Goal: Task Accomplishment & Management: Manage account settings

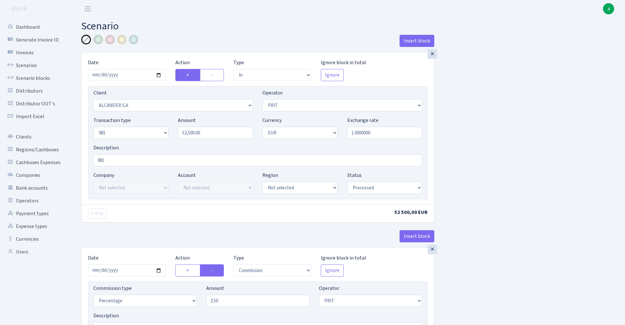
select select "in"
select select "3366"
select select "82"
select select "8"
select select "1"
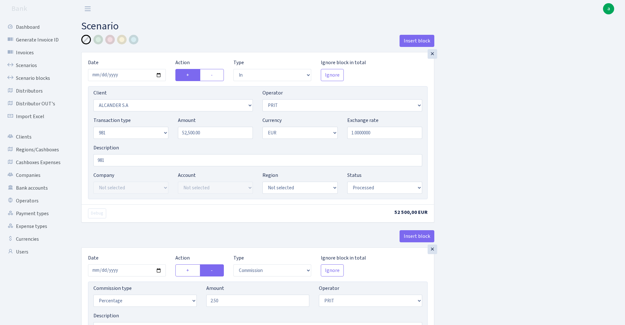
select select "processed"
select select "commission"
select select "82"
select select "processed"
select select "out"
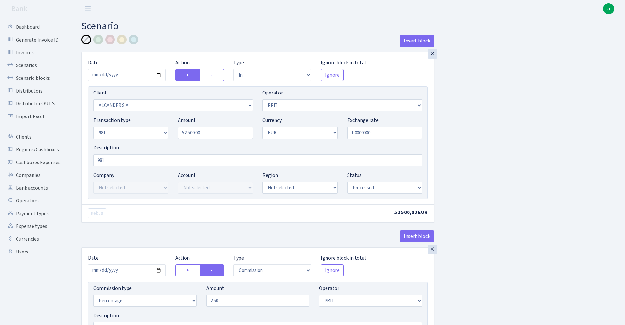
select select "3090"
select select "61"
select select "8"
select select "1"
select select "processed"
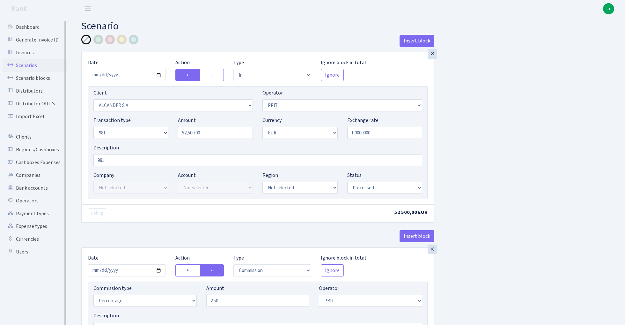
click at [22, 64] on link "Scenarios" at bounding box center [35, 65] width 64 height 13
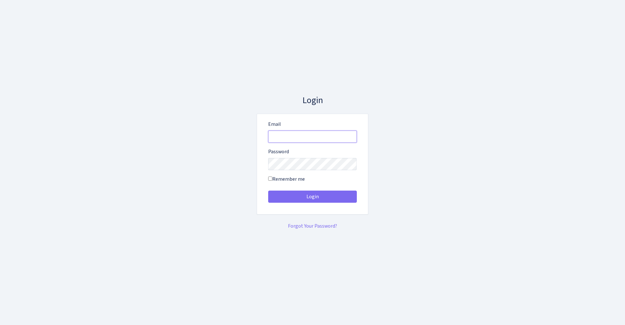
type input "[EMAIL_ADDRESS][DOMAIN_NAME]"
click at [312, 196] on button "Login" at bounding box center [312, 196] width 89 height 12
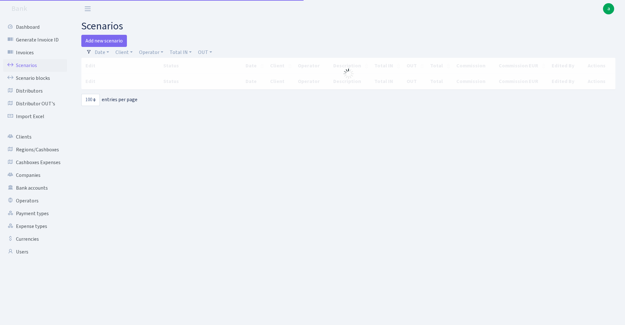
select select "100"
click at [151, 53] on link "Operator" at bounding box center [150, 52] width 29 height 11
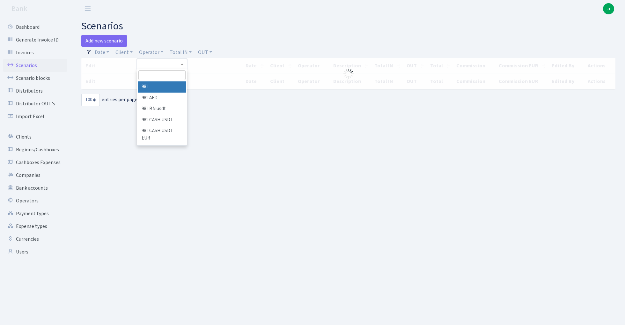
click at [158, 77] on input "search" at bounding box center [161, 75] width 47 height 10
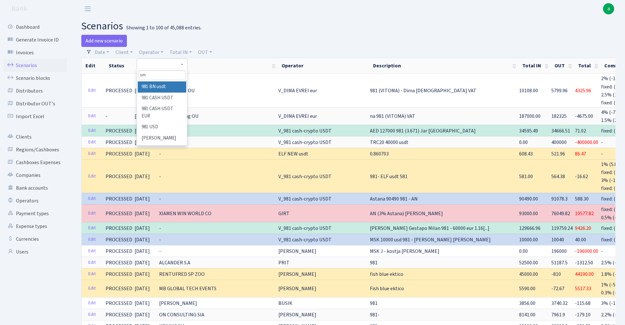
type input "s"
type input "mart"
click at [166, 135] on li "[PERSON_NAME]" at bounding box center [162, 140] width 48 height 11
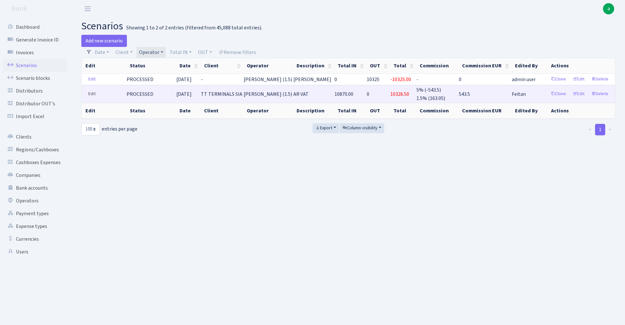
click at [92, 93] on link "Edit" at bounding box center [91, 94] width 13 height 10
click at [559, 92] on link "Clone" at bounding box center [558, 94] width 21 height 10
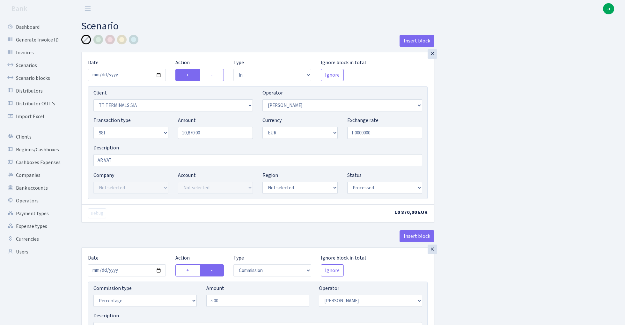
select select "in"
select select "3084"
select select "480"
select select "8"
select select "1"
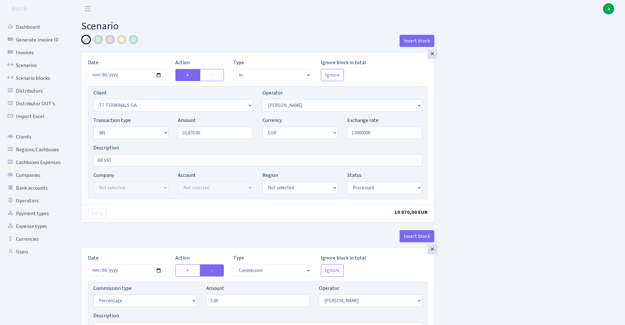
select select "processed"
select select "commission"
select select "480"
select select "processed"
select select "out"
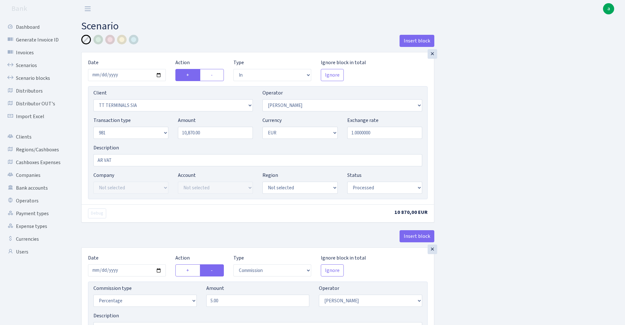
select select "2700"
select select "61"
select select "8"
select select "1"
select select "processed"
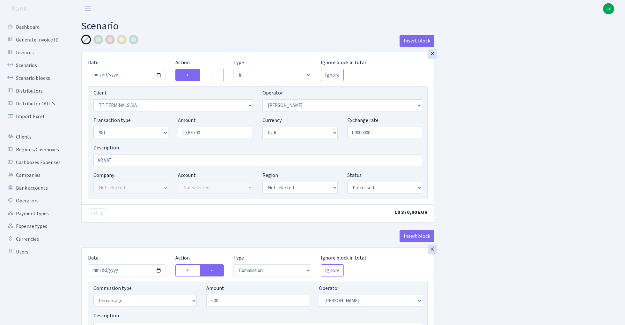
select select "commission"
select select "61"
select select "processed"
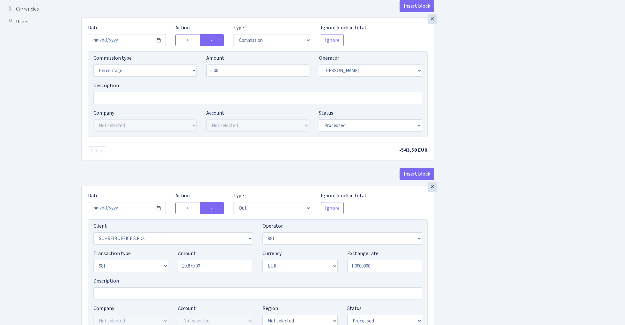
scroll to position [236, 0]
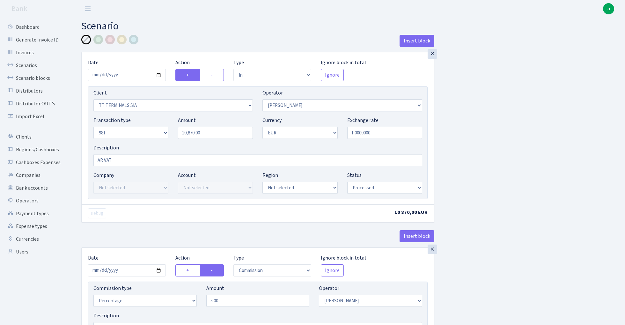
select select "in"
select select "3084"
select select "480"
select select "8"
select select "1"
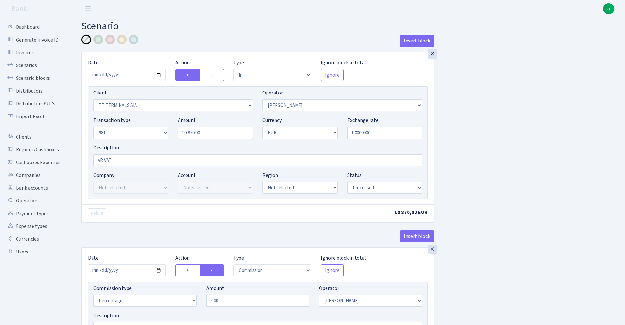
select select "processed"
select select "commission"
select select "480"
select select "processed"
select select "out"
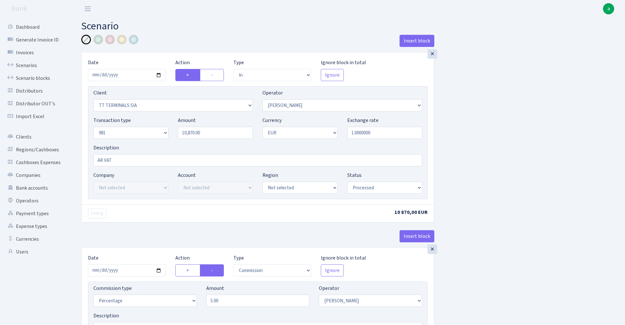
select select "2700"
select select "61"
select select "8"
select select "1"
select select "processed"
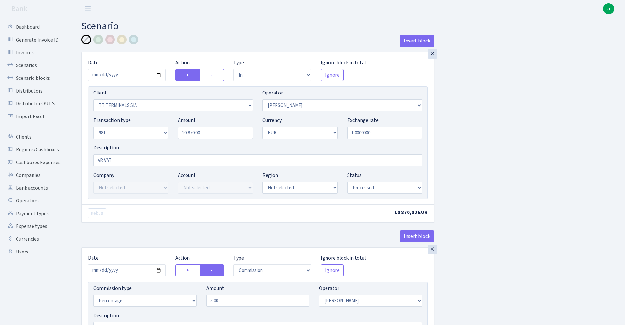
select select "commission"
select select "61"
select select "processed"
click at [158, 74] on input "2025-04-29" at bounding box center [127, 75] width 78 height 12
type input "[DATE]"
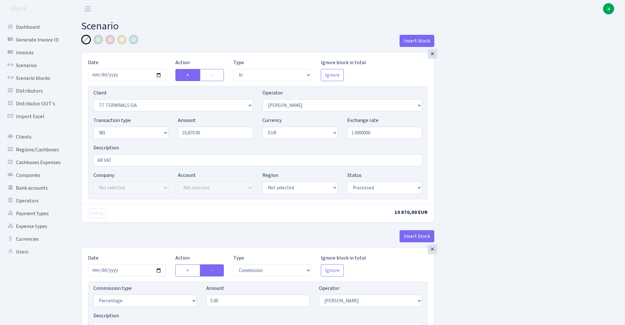
click at [176, 52] on div "× Date 2025-10-09 Action + - Type --- In Out Commission Field required. Ignore …" at bounding box center [257, 137] width 353 height 170
click at [110, 40] on div at bounding box center [110, 40] width 10 height 10
click at [97, 161] on input "AR VAT" at bounding box center [257, 160] width 329 height 12
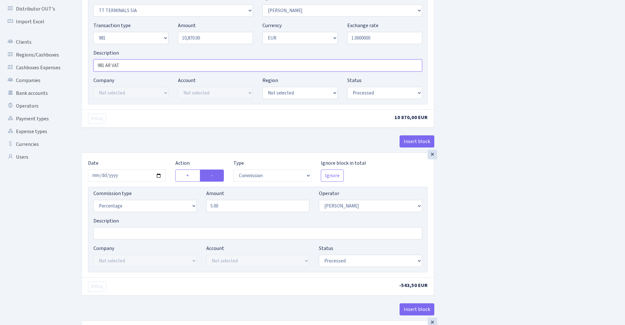
scroll to position [112, 0]
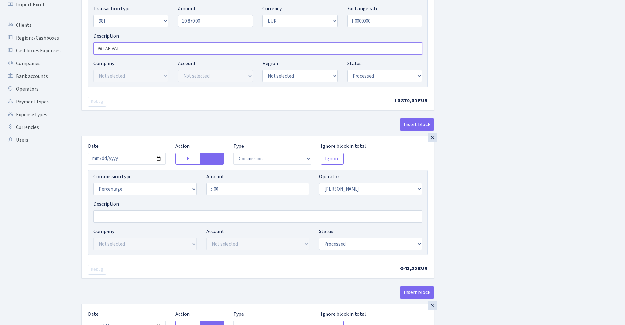
type input "981 AR VAT"
click at [128, 158] on input "2025-04-29" at bounding box center [127, 158] width 78 height 12
type input "2025-10-09"
click at [144, 108] on div "Debug 10 870,00 EUR" at bounding box center [258, 101] width 352 height 18
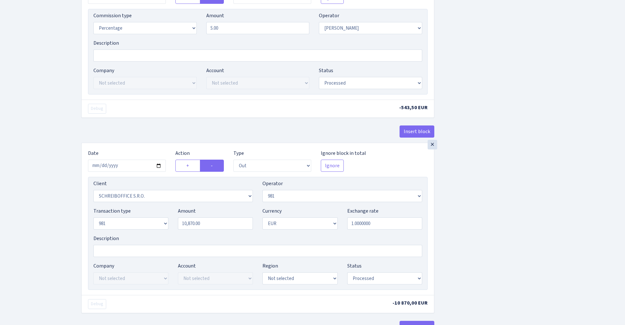
scroll to position [286, 0]
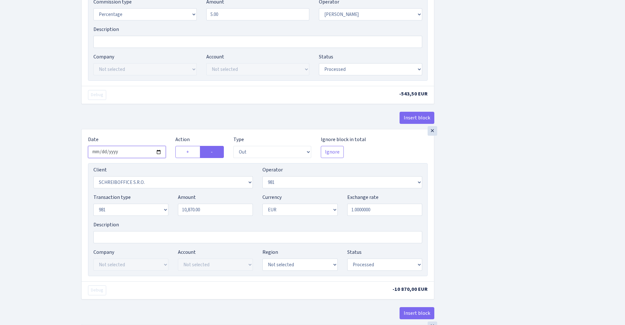
click at [125, 154] on input "2025-04-29" at bounding box center [127, 152] width 78 height 12
type input "2025-10-09"
click at [140, 112] on div "× Date 2025-10-09 Action + - Type --- In Out Commission Field required. Ignore …" at bounding box center [257, 45] width 353 height 168
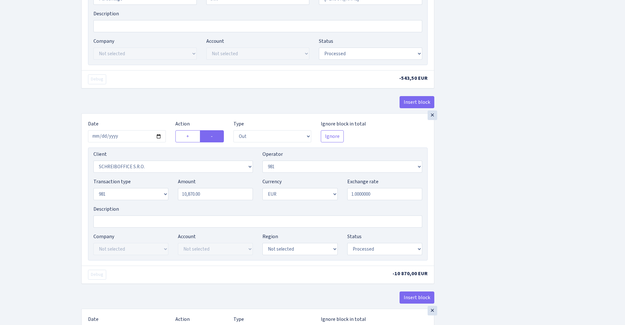
scroll to position [302, 0]
select select "2781"
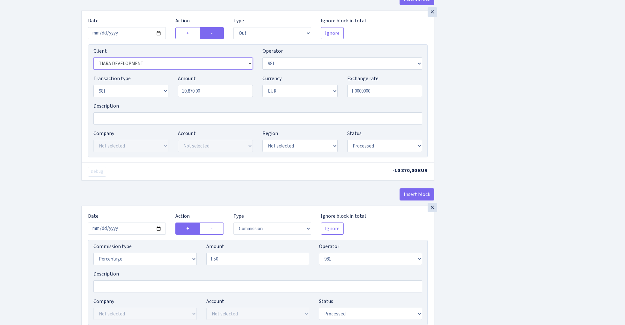
scroll to position [443, 0]
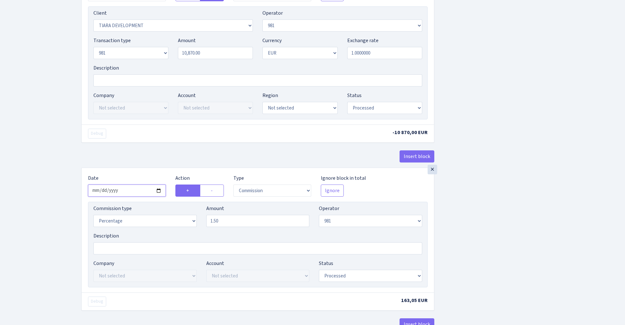
click at [130, 195] on input "2025-04-29" at bounding box center [127, 190] width 78 height 12
type input "[DATE]"
click at [151, 170] on div "× Date 2025-10-09 Action + - Type --- In Out Commission Field required. Ignore …" at bounding box center [258, 230] width 352 height 124
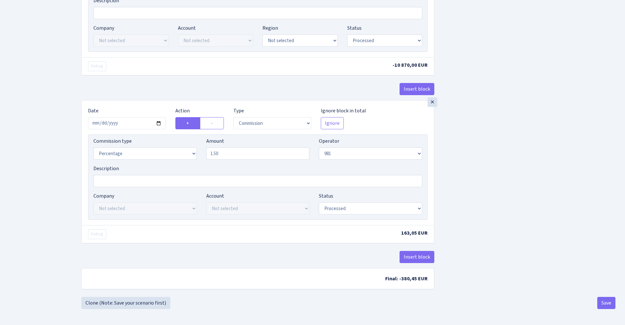
scroll to position [513, 0]
click at [601, 301] on button "Save" at bounding box center [606, 303] width 18 height 12
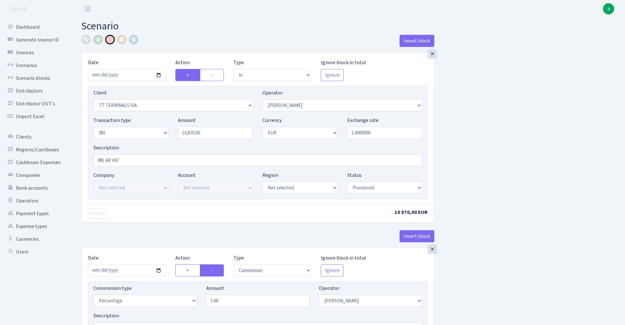
select select "in"
select select "3084"
select select "480"
select select "8"
select select "1"
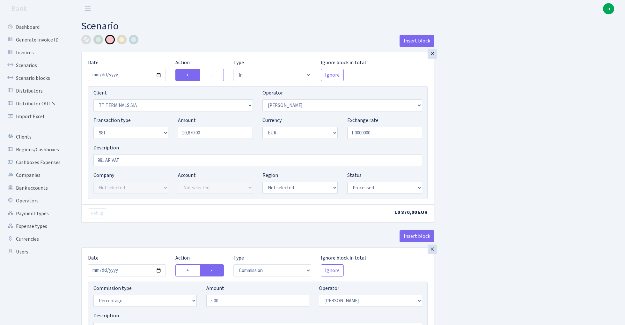
select select "processed"
select select "commission"
select select "480"
select select "processed"
select select "out"
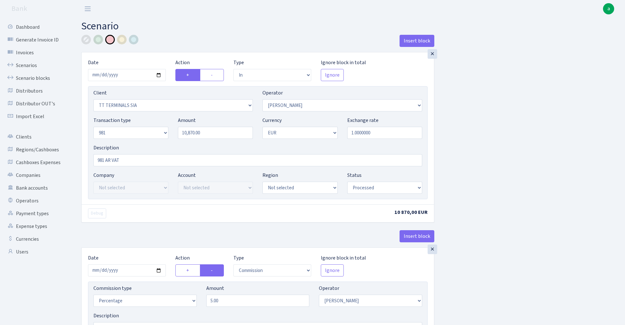
select select "2781"
select select "61"
select select "8"
select select "1"
select select "processed"
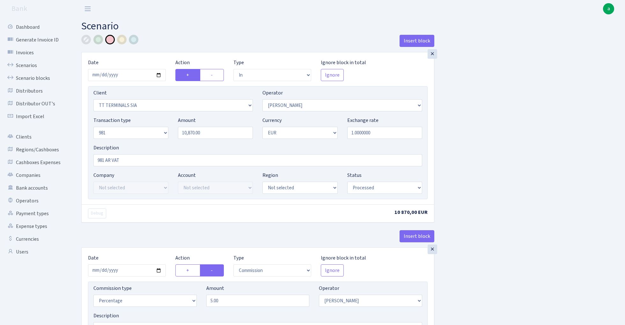
select select "commission"
select select "61"
select select "processed"
click at [24, 65] on link "Scenarios" at bounding box center [35, 65] width 64 height 13
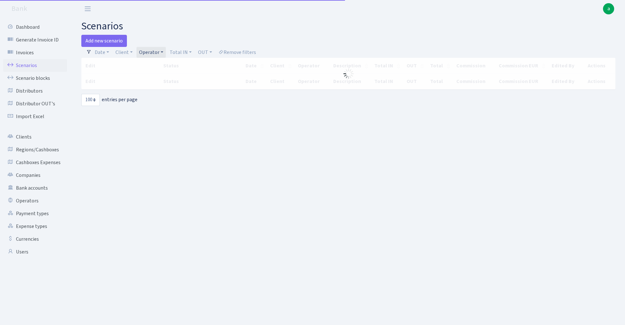
select select "100"
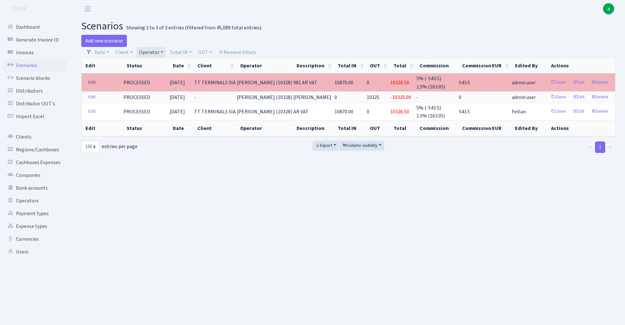
click at [90, 84] on link "Edit" at bounding box center [91, 82] width 13 height 10
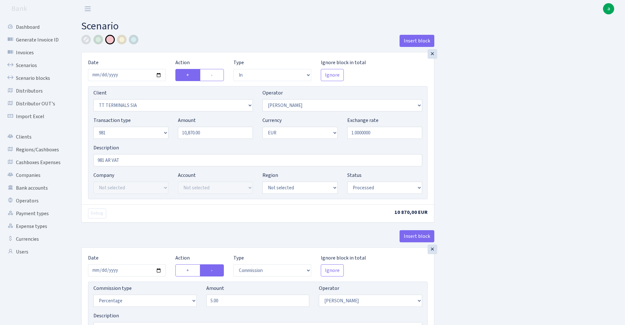
select select "in"
select select "3084"
select select "480"
select select "8"
select select "1"
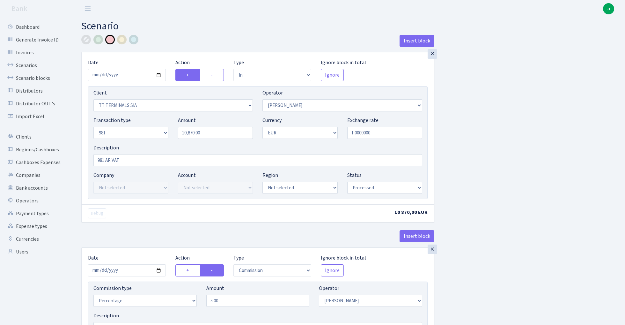
select select "processed"
select select "commission"
select select "480"
select select "processed"
select select "out"
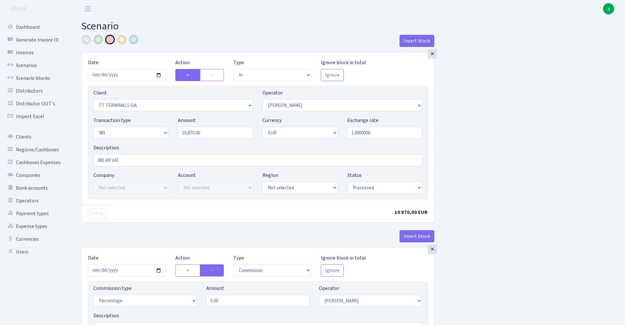
select select "2781"
select select "61"
select select "8"
select select "1"
select select "processed"
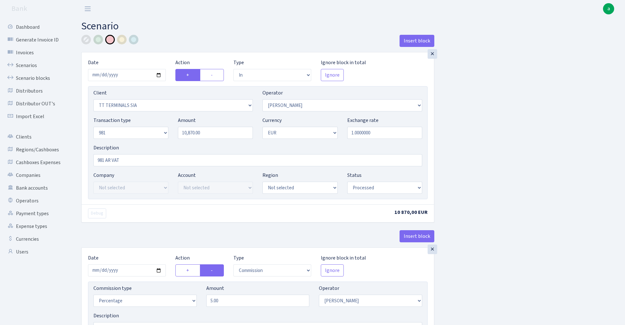
select select "commission"
select select "61"
select select "processed"
click at [86, 39] on div at bounding box center [86, 40] width 10 height 10
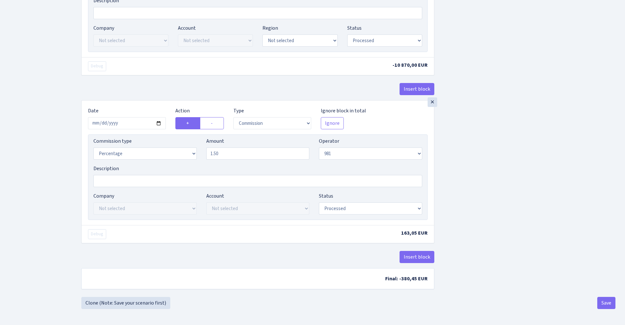
scroll to position [513, 0]
click at [605, 312] on footer at bounding box center [312, 317] width 625 height 16
click at [602, 302] on button "Save" at bounding box center [606, 303] width 18 height 12
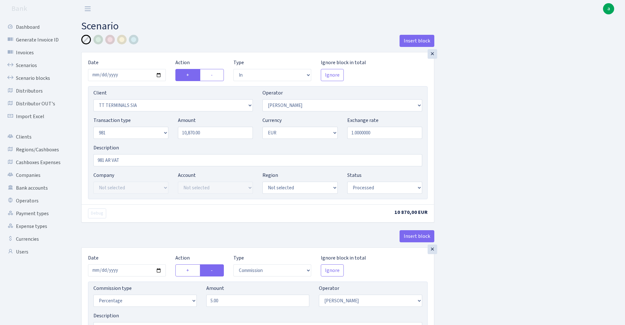
select select "in"
select select "3084"
select select "480"
select select "8"
select select "1"
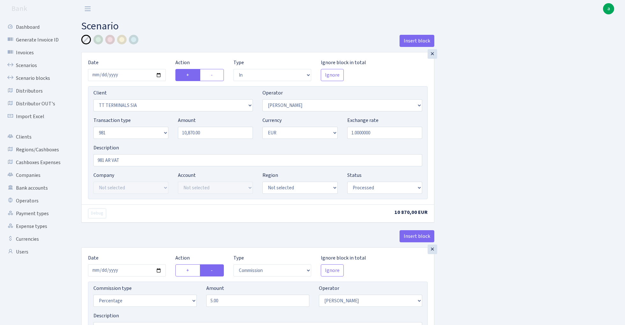
select select "processed"
select select "commission"
select select "480"
select select "processed"
select select "out"
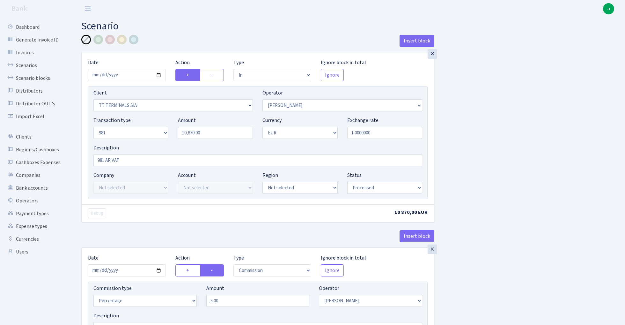
select select "2781"
select select "61"
select select "8"
select select "1"
select select "processed"
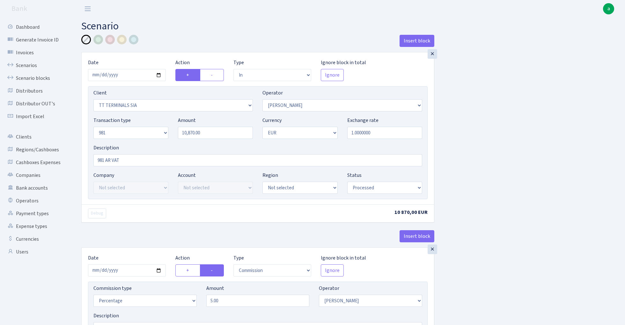
select select "commission"
select select "61"
select select "processed"
click at [22, 64] on link "Scenarios" at bounding box center [35, 65] width 64 height 13
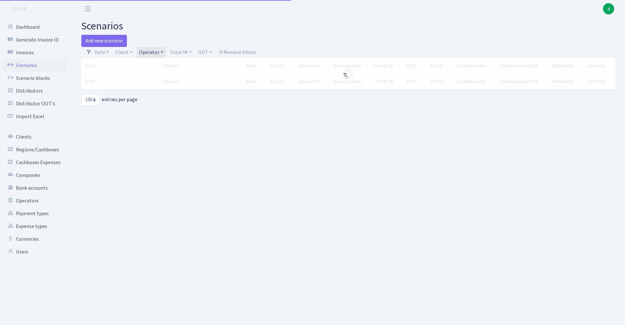
select select "100"
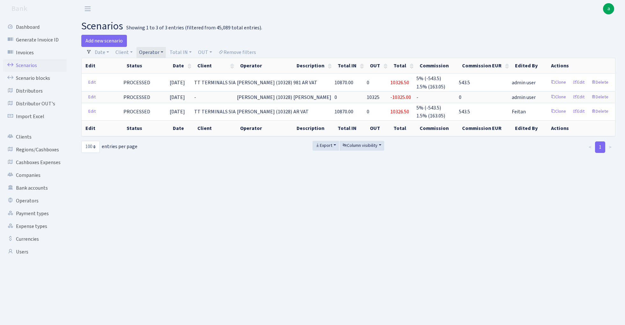
click at [149, 52] on link "Operator" at bounding box center [150, 52] width 29 height 11
click at [156, 76] on input "search" at bounding box center [161, 75] width 47 height 10
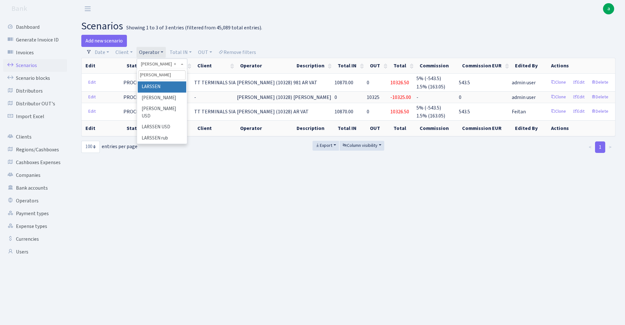
type input "[PERSON_NAME]"
click at [164, 84] on li "LARSSEN" at bounding box center [162, 86] width 48 height 11
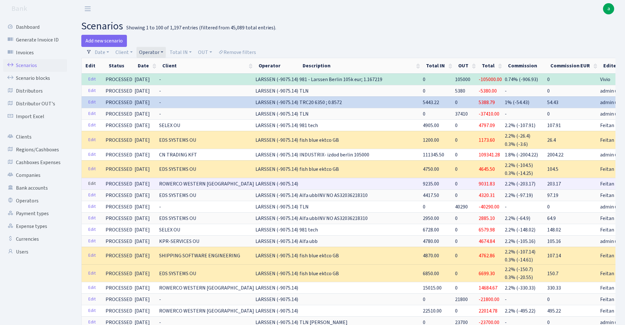
click at [92, 183] on link "Edit" at bounding box center [91, 184] width 13 height 10
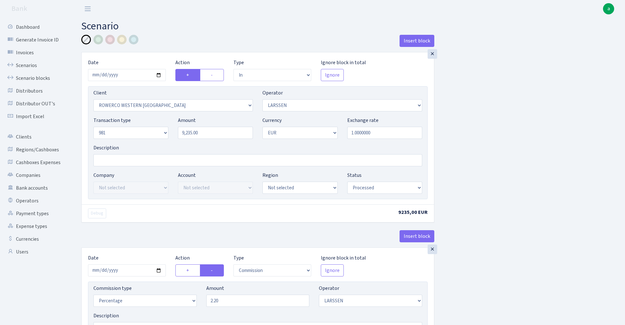
select select "in"
select select "2819"
select select "36"
select select "8"
select select "1"
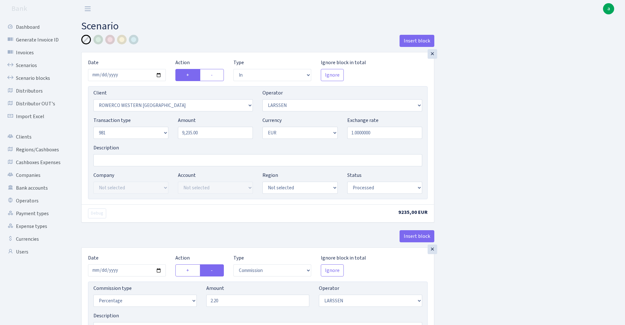
select select "processed"
select select "commission"
select select "36"
select select "processed"
select select "out"
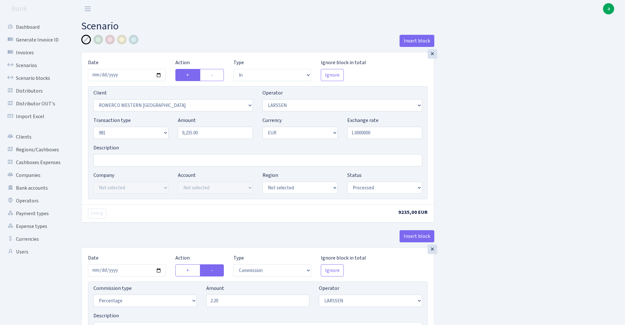
select select "2442"
select select "61"
select select "8"
select select "1"
select select "processed"
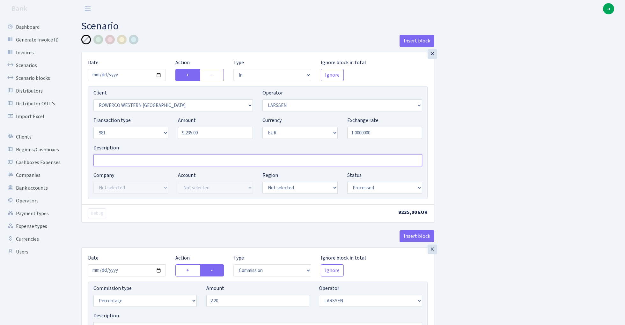
click at [111, 163] on input "Description" at bounding box center [257, 160] width 329 height 12
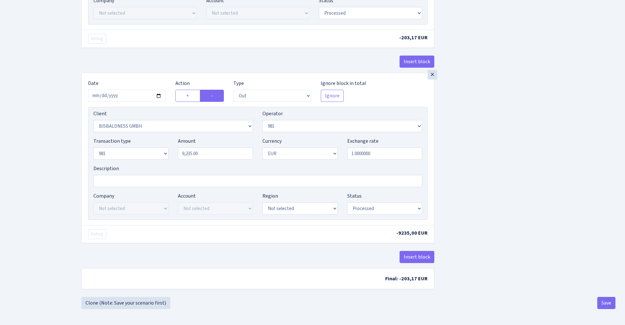
scroll to position [345, 0]
type input "981"
click at [604, 299] on button "Save" at bounding box center [606, 303] width 18 height 12
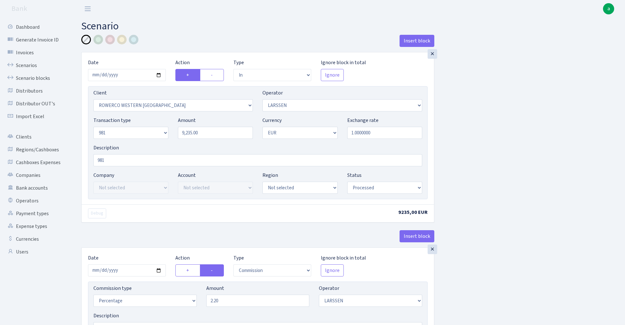
select select "in"
select select "2819"
select select "36"
select select "8"
select select "1"
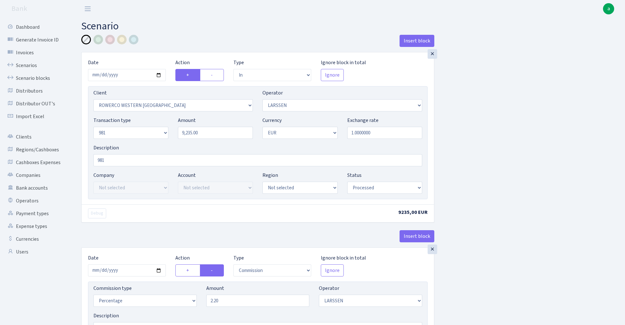
select select "processed"
select select "commission"
select select "36"
select select "processed"
select select "out"
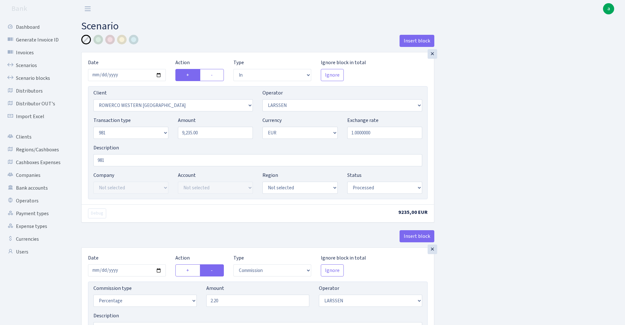
select select "2442"
select select "61"
select select "8"
select select "1"
select select "processed"
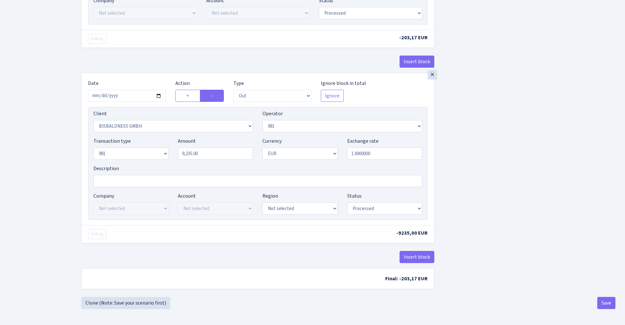
scroll to position [345, 0]
click at [131, 301] on link "Clone (Note: Save your scenario first)" at bounding box center [125, 303] width 89 height 12
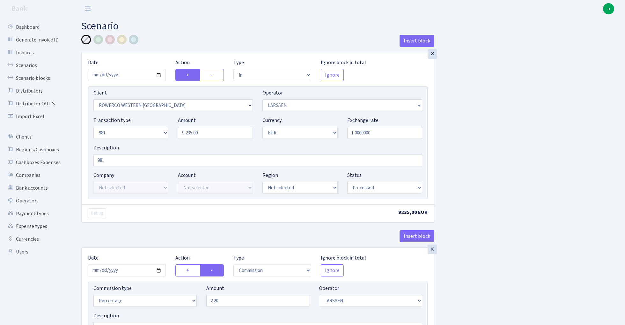
select select "in"
select select "2819"
select select "36"
select select "8"
select select "1"
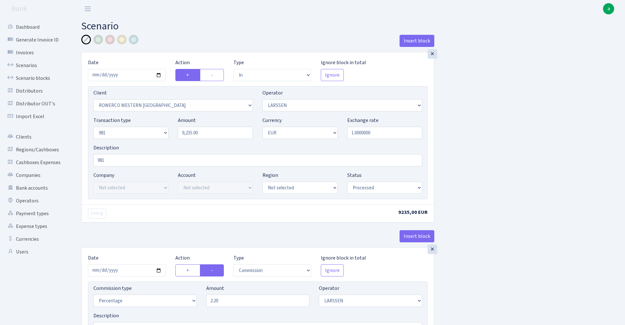
select select "processed"
select select "commission"
select select "36"
select select "processed"
select select "out"
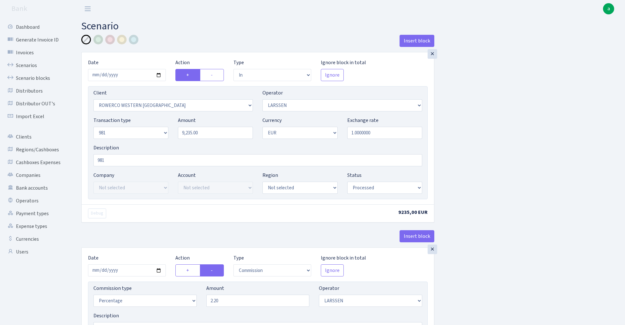
select select "2442"
select select "61"
select select "8"
select select "1"
select select "processed"
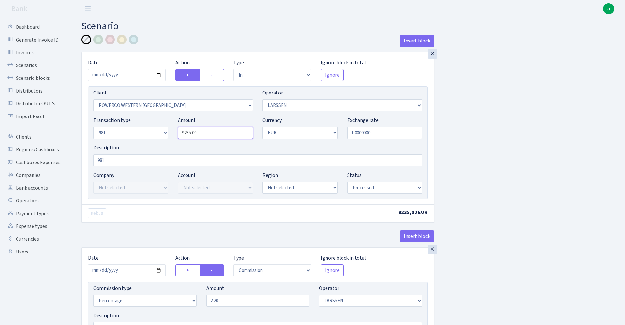
click at [212, 132] on input "9235.00" at bounding box center [215, 133] width 75 height 12
paste input "345"
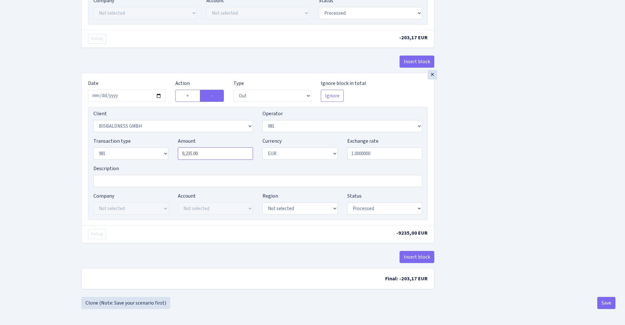
type input "9,345.00"
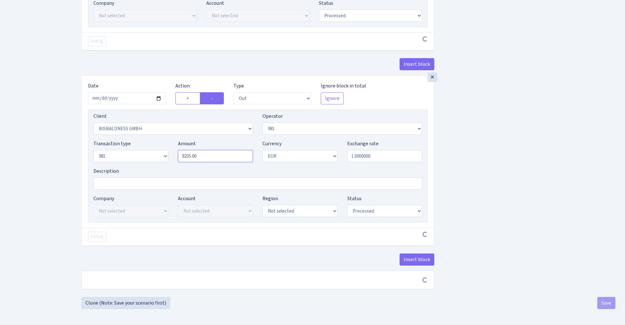
click at [212, 156] on input "9235.00" at bounding box center [215, 156] width 75 height 12
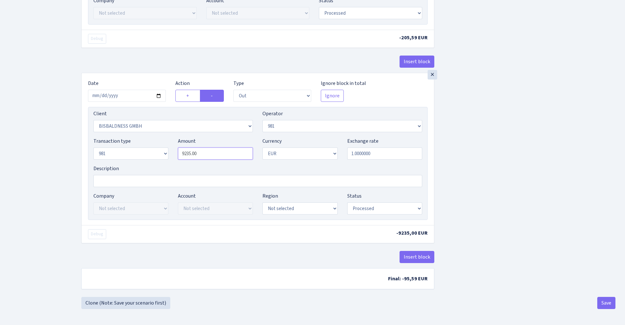
paste input "345"
type input "9,345.00"
click at [603, 303] on button "Save" at bounding box center [606, 303] width 18 height 12
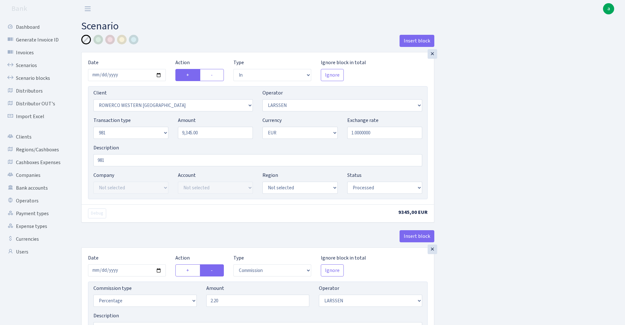
select select "in"
select select "2819"
select select "36"
select select "8"
select select "1"
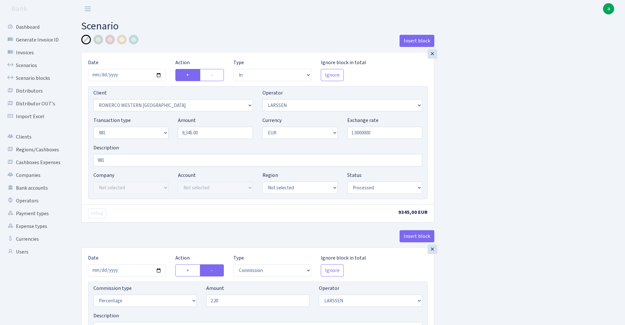
select select "processed"
select select "commission"
select select "36"
select select "processed"
select select "out"
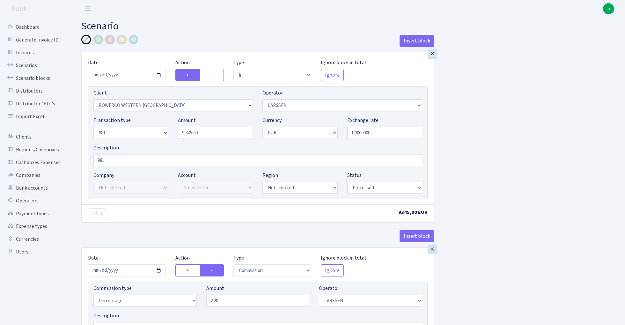
select select "2442"
select select "61"
select select "8"
select select "1"
select select "processed"
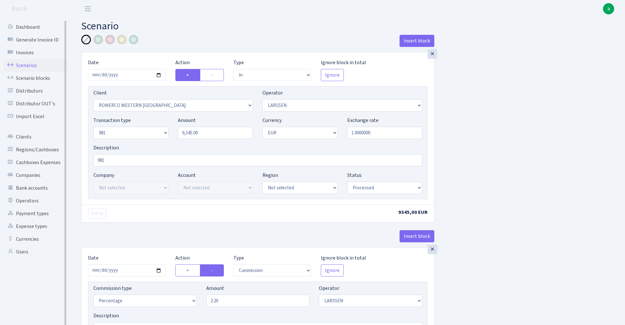
click at [32, 65] on link "Scenarios" at bounding box center [35, 65] width 64 height 13
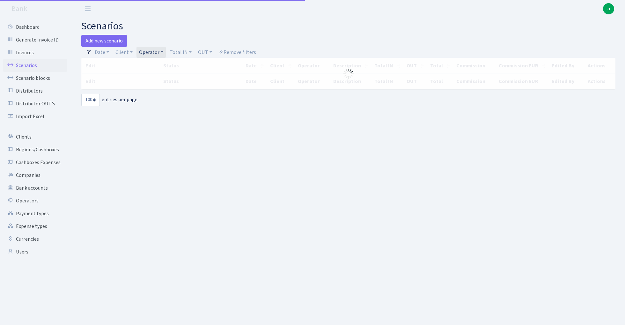
select select "100"
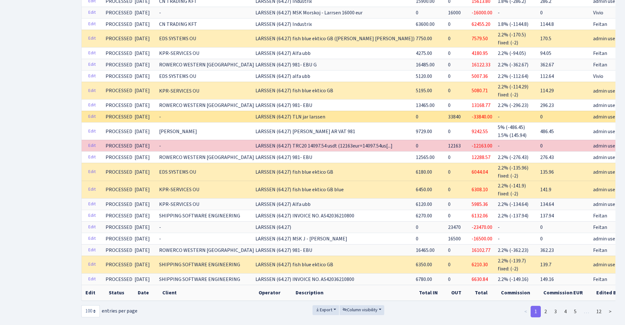
scroll to position [1065, 0]
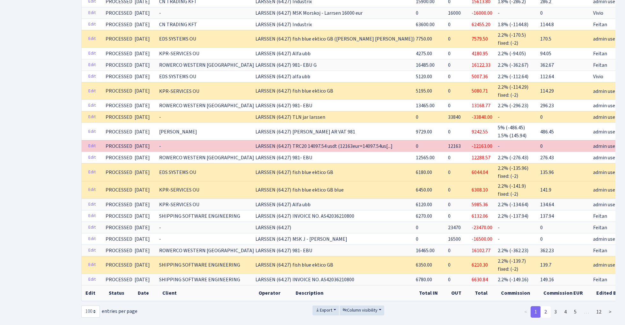
click at [545, 306] on link "2" at bounding box center [545, 311] width 10 height 11
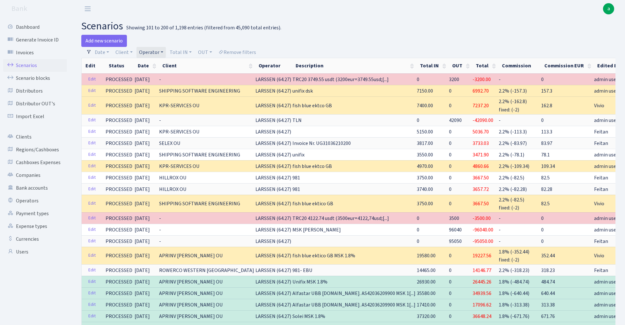
scroll to position [0, 0]
click at [150, 52] on link "Operator" at bounding box center [150, 52] width 29 height 11
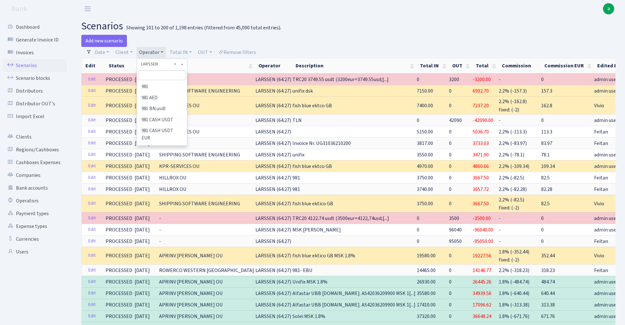
scroll to position [2116, 0]
click at [153, 77] on input "search" at bounding box center [161, 75] width 47 height 10
type input "vikin"
click at [164, 96] on li "VIKINGS eur" at bounding box center [162, 97] width 48 height 11
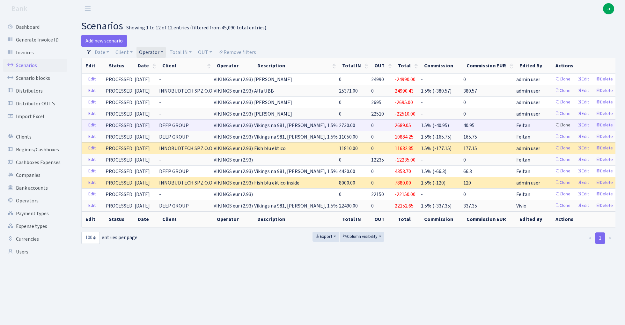
click at [558, 126] on link "Clone" at bounding box center [562, 125] width 21 height 10
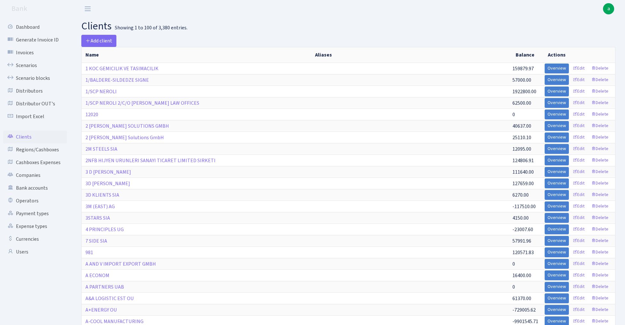
select select "100"
click at [40, 77] on link "Scenario blocks" at bounding box center [35, 78] width 64 height 13
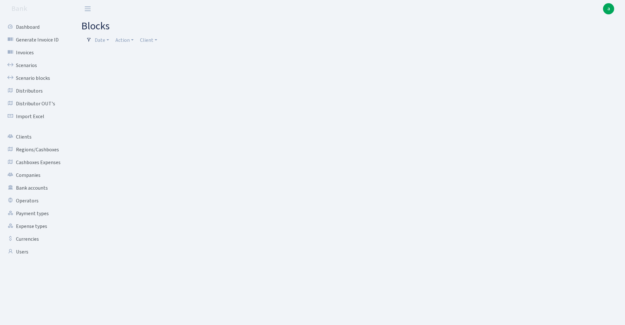
select select "100"
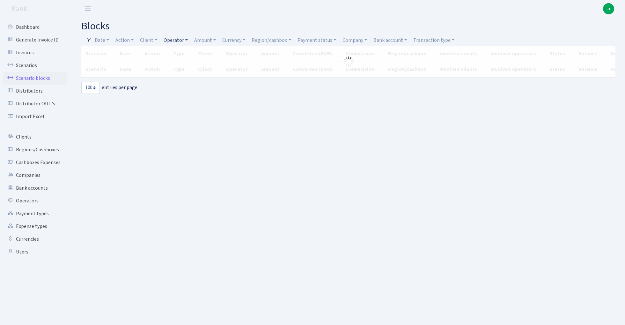
click at [175, 39] on link "Operator" at bounding box center [175, 40] width 29 height 11
click at [182, 63] on input "search" at bounding box center [186, 63] width 47 height 10
type input "lar"
click at [189, 72] on li "LARSSEN" at bounding box center [187, 74] width 48 height 11
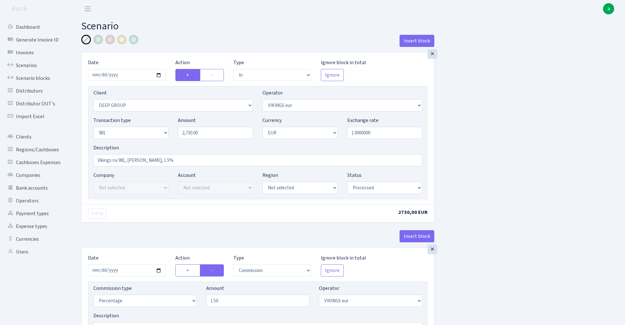
select select "in"
select select "1585"
select select "519"
select select "8"
select select "1"
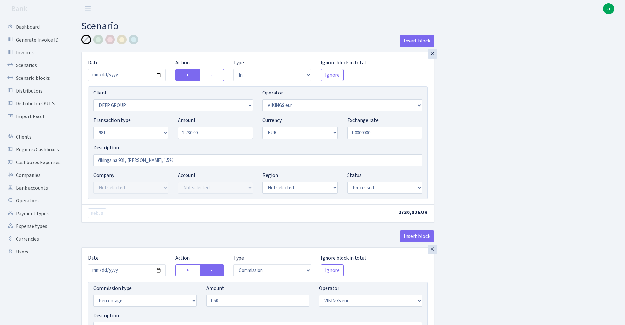
select select "processed"
select select "commission"
select select "519"
select select "processed"
select select "out"
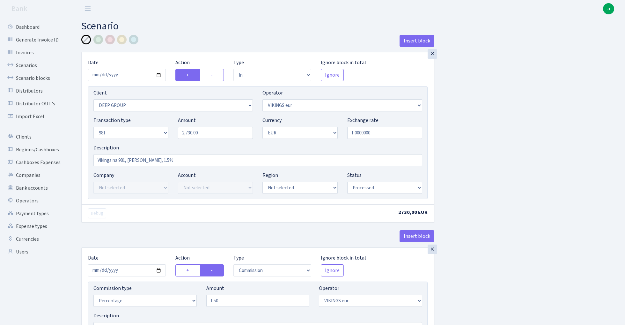
select select "2363"
select select "61"
select select "8"
select select "1"
select select "processed"
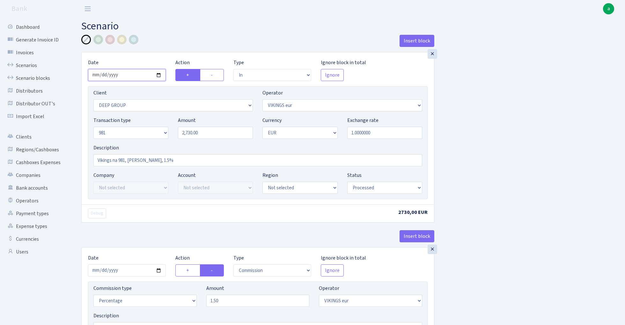
click at [125, 72] on input "2025-09-18" at bounding box center [127, 75] width 78 height 12
type input "2025-10-09"
click at [166, 28] on h2 "Scenario" at bounding box center [348, 26] width 534 height 12
click at [210, 134] on input "2730.00" at bounding box center [215, 133] width 75 height 12
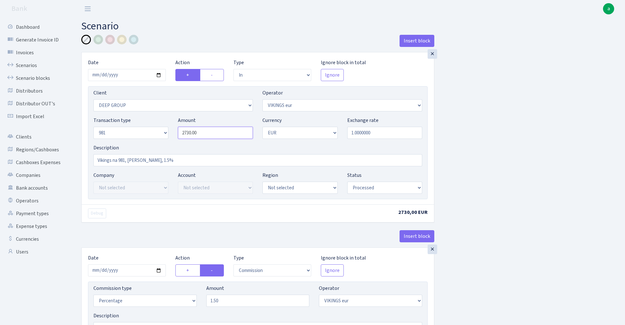
paste input "0865"
type input "20,865.00"
click at [170, 161] on input "Vikings na 981, RIX, 1.5%" at bounding box center [257, 160] width 329 height 12
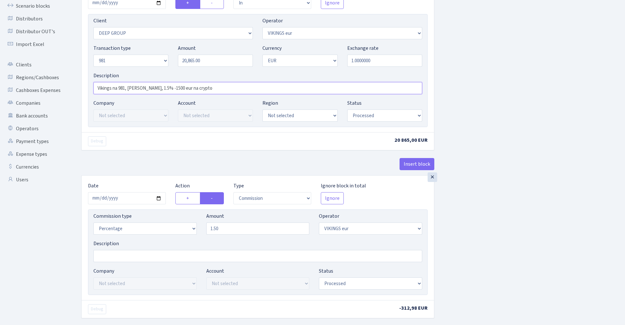
scroll to position [81, 0]
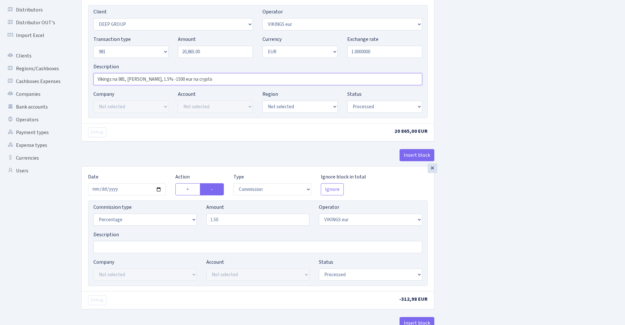
type input "Vikings na 981, RIX, 1.5% -1500 eur na crypto"
click at [127, 188] on input "2025-09-19" at bounding box center [127, 189] width 78 height 12
type input "2025-10-09"
click at [142, 154] on div "Insert block" at bounding box center [257, 157] width 353 height 17
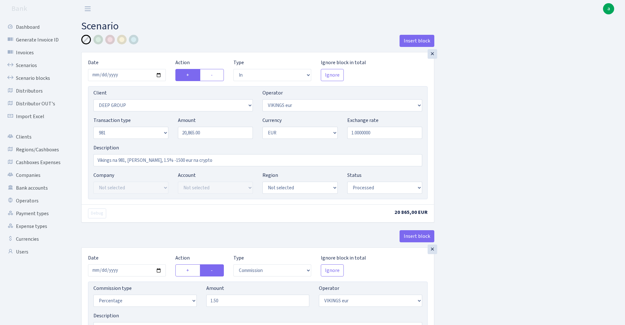
scroll to position [0, 0]
click at [132, 74] on input "2025-10-09" at bounding box center [127, 75] width 78 height 12
type input "[DATE]"
click at [159, 48] on div "Insert block" at bounding box center [257, 43] width 353 height 17
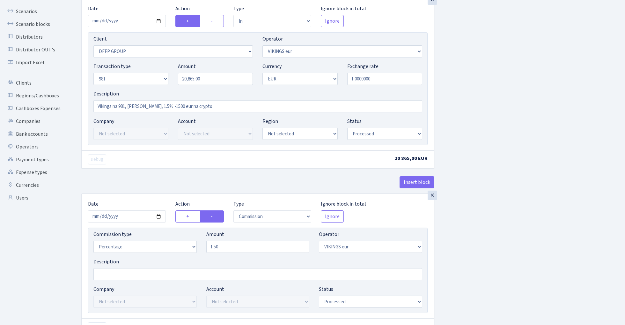
scroll to position [64, 0]
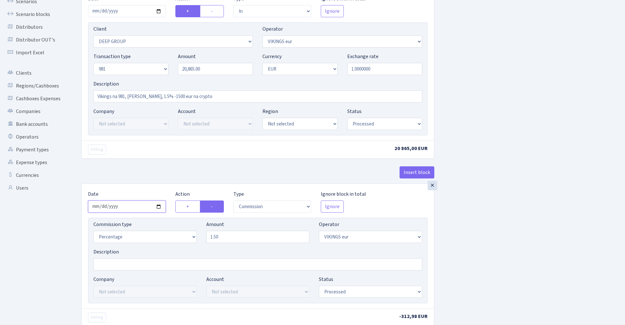
click at [132, 207] on input "2025-10-09" at bounding box center [127, 206] width 78 height 12
type input "[DATE]"
click at [143, 165] on div "× Date 2025-10-08 Action + - Type --- In Out Commission Field required. Ignore …" at bounding box center [257, 85] width 353 height 195
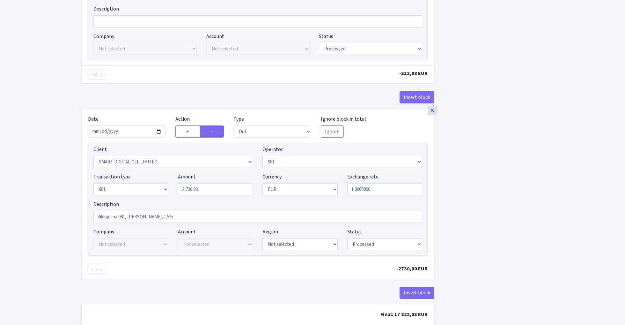
scroll to position [308, 0]
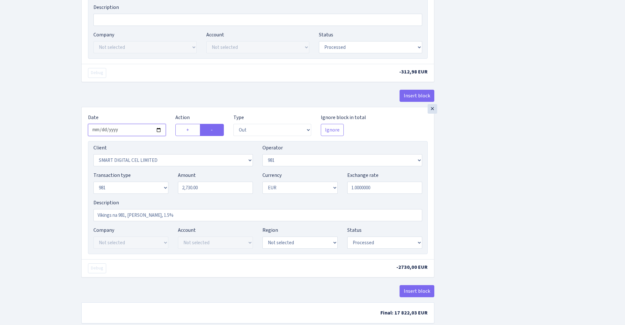
click at [130, 132] on input "2025-09-19" at bounding box center [127, 130] width 78 height 12
type input "[DATE]"
click at [145, 98] on div "Insert block" at bounding box center [257, 98] width 353 height 17
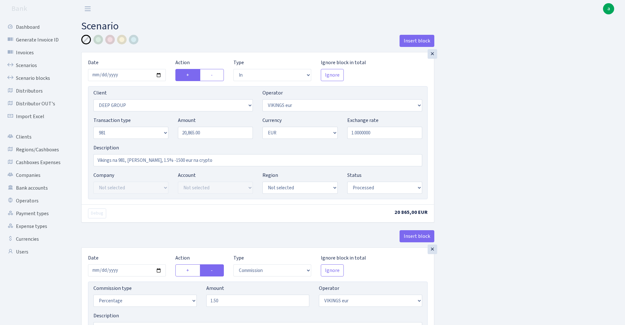
scroll to position [0, 0]
click at [215, 134] on input "20865.00" at bounding box center [215, 133] width 75 height 12
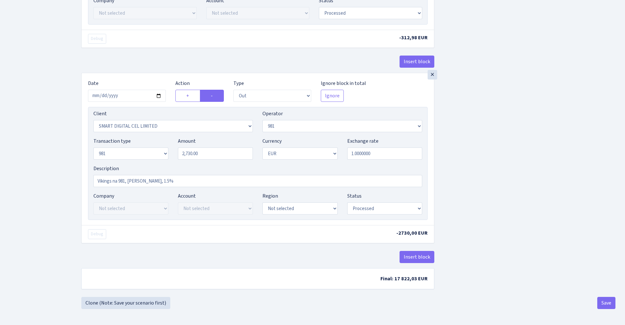
type input "20,865.00"
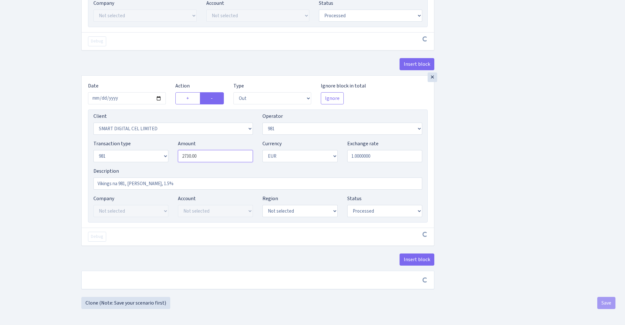
scroll to position [342, 0]
click at [220, 155] on input "2730.00" at bounding box center [215, 156] width 75 height 12
paste input "0865"
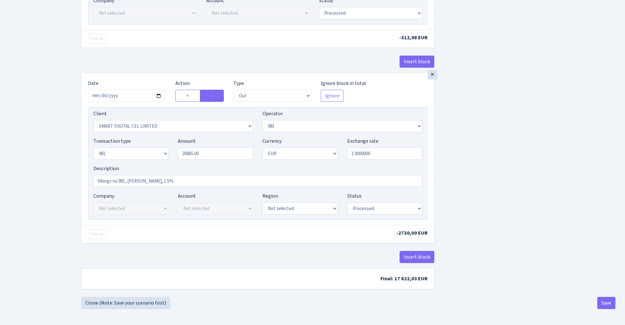
type input "20,865.00"
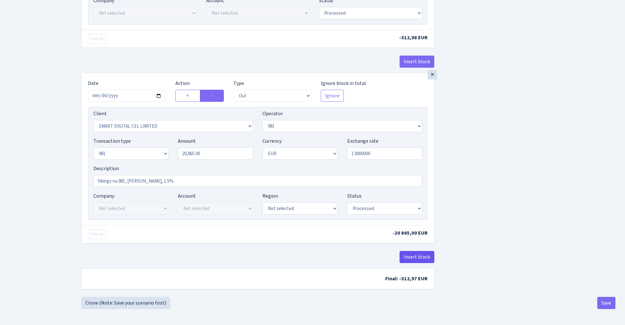
scroll to position [345, 0]
click at [417, 257] on button "Insert block" at bounding box center [416, 257] width 35 height 12
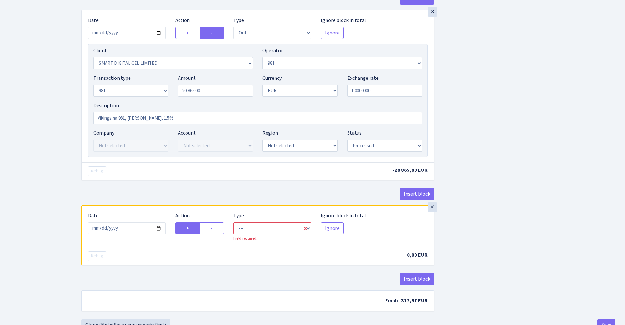
scroll to position [407, 0]
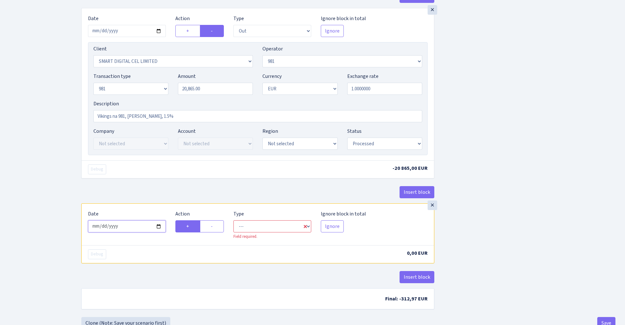
click at [125, 230] on input "2025-10-09" at bounding box center [127, 226] width 78 height 12
type input "[DATE]"
click at [140, 184] on div "× Date 2025-10-08 Action + - Type --- In Out Commission Field required. Ignore …" at bounding box center [257, 105] width 353 height 195
click at [211, 231] on label "-" at bounding box center [212, 226] width 24 height 12
click at [211, 226] on input "-" at bounding box center [213, 224] width 4 height 4
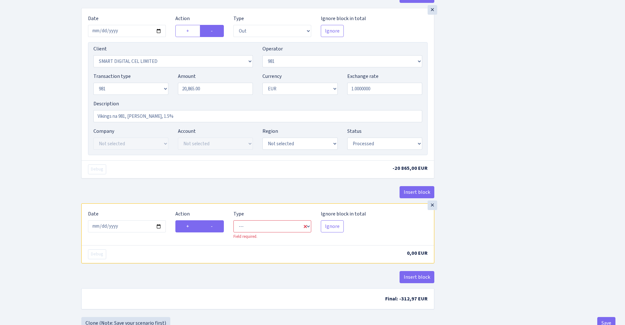
radio input "true"
radio input "false"
select select "out"
select select "2363"
select select "61"
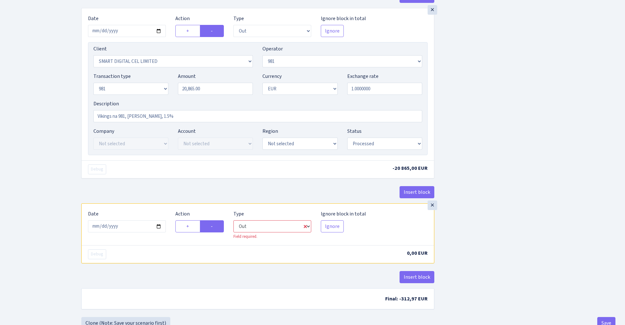
select select "1"
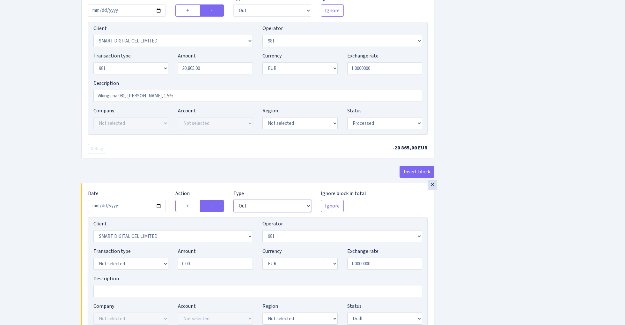
scroll to position [435, 0]
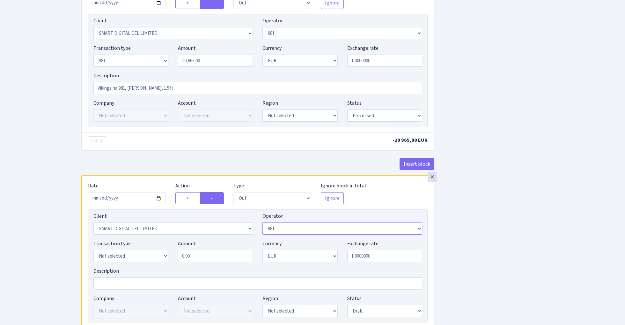
select select "519"
select select "15"
click at [208, 261] on input "0.00" at bounding box center [215, 256] width 75 height 12
type input "1,500.00"
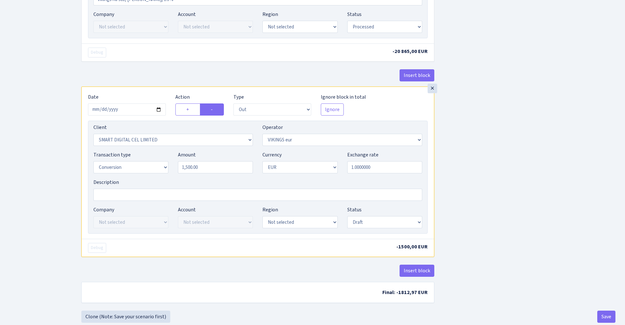
scroll to position [529, 0]
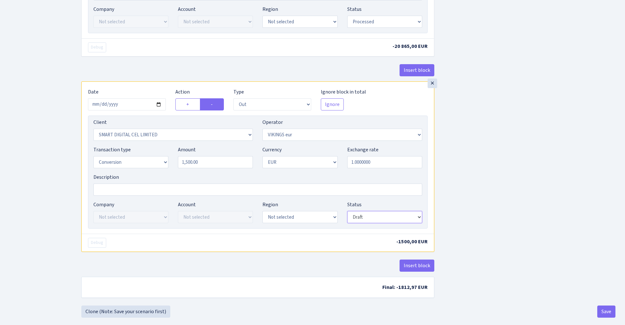
select select "processed"
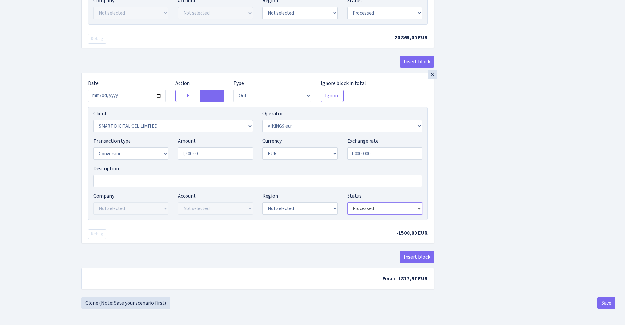
scroll to position [541, 0]
click at [423, 257] on button "Insert block" at bounding box center [416, 257] width 35 height 12
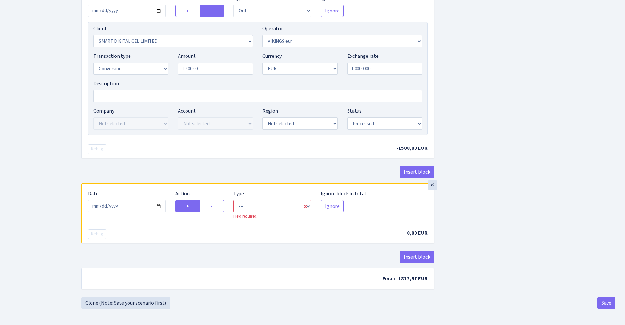
scroll to position [626, 0]
click at [138, 206] on input "2025-10-09" at bounding box center [127, 206] width 78 height 12
type input "[DATE]"
click at [150, 178] on div "Insert block" at bounding box center [257, 174] width 353 height 17
select select "in"
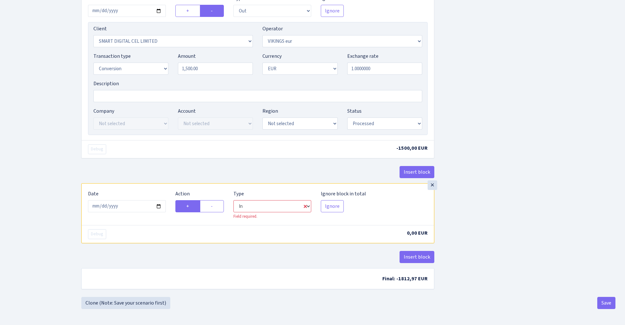
select select "2363"
select select "519"
select select "1"
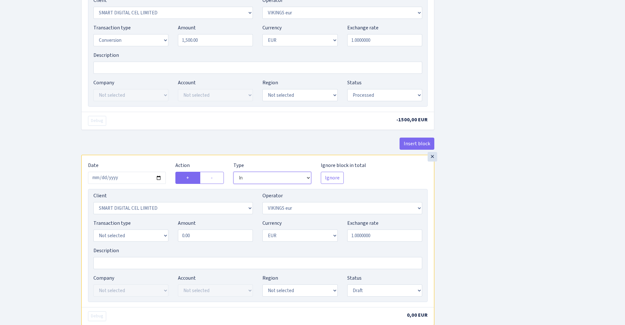
scroll to position [651, 0]
select select "520"
select select "15"
click at [238, 240] on input "0.00" at bounding box center [215, 235] width 75 height 12
click at [220, 239] on input "0.00" at bounding box center [215, 235] width 75 height 12
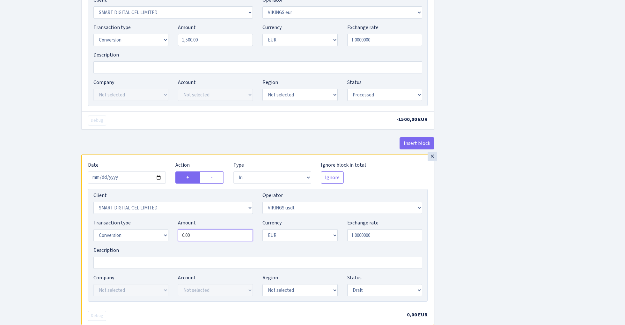
click at [220, 239] on input "0.00" at bounding box center [215, 235] width 75 height 12
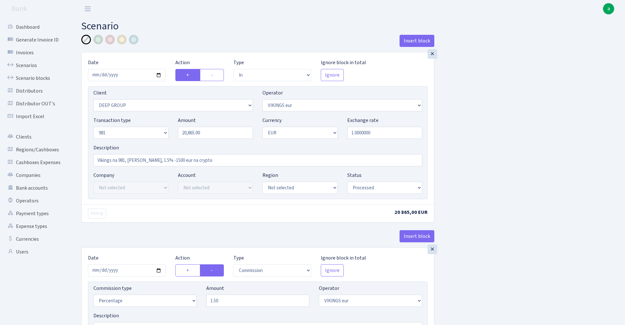
scroll to position [0, 0]
type input "1,500.00"
click at [111, 38] on div at bounding box center [110, 40] width 10 height 10
click at [197, 162] on input "Vikings na 981, RIX, 1.5% -1500 eur na crypto" at bounding box center [257, 160] width 329 height 12
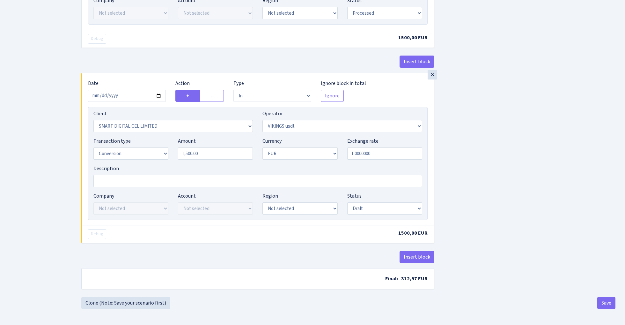
scroll to position [737, 0]
type input "Vikings na 981, RIX, 1.5% -1500 eur na crypto (kurss ???)"
click at [379, 155] on input "1.0000000" at bounding box center [384, 153] width 75 height 12
type input "1.1555000"
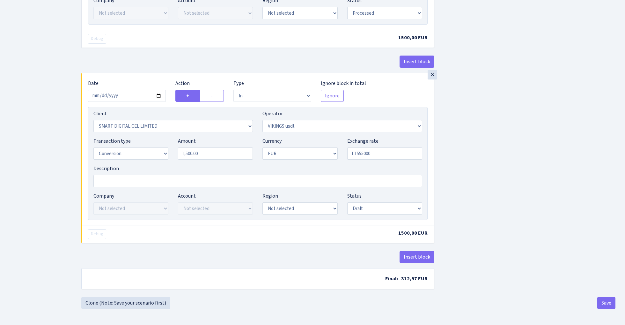
select select "processed"
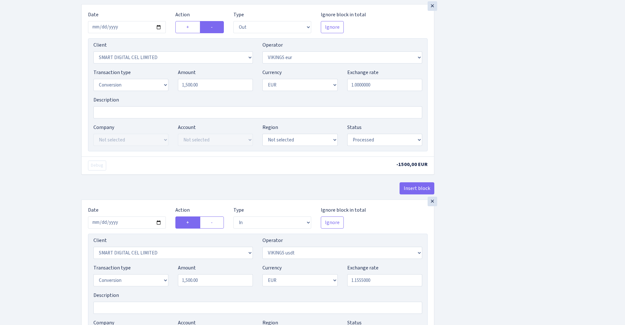
scroll to position [611, 0]
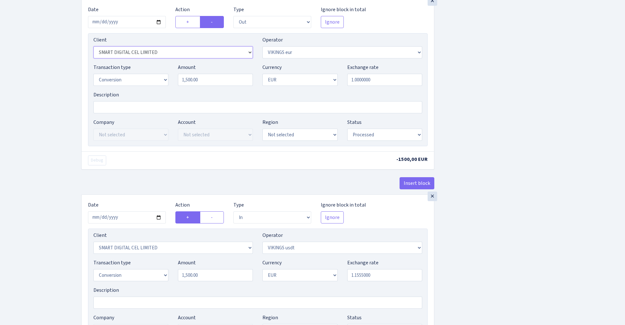
select select
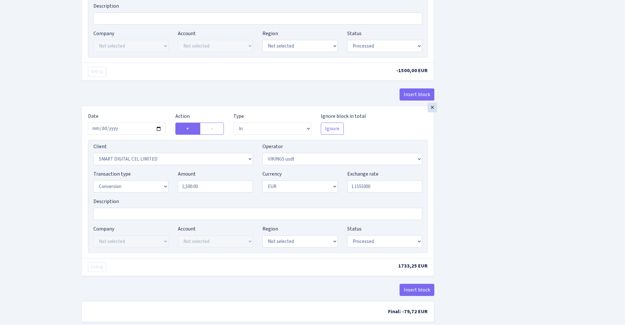
scroll to position [702, 0]
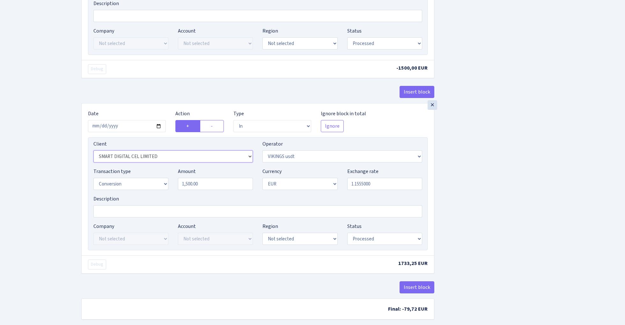
select select
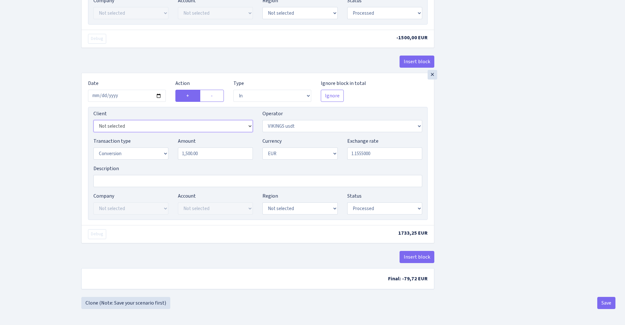
scroll to position [737, 0]
click at [608, 303] on button "Save" at bounding box center [606, 303] width 18 height 12
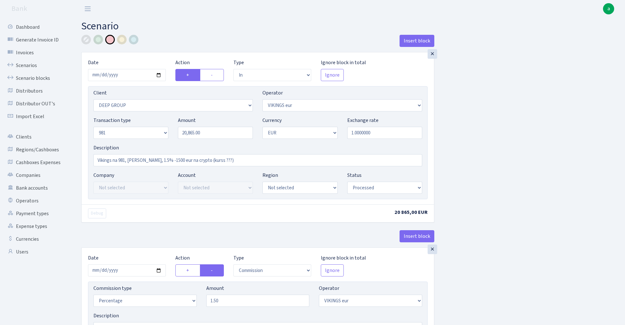
select select "in"
select select "1585"
select select "519"
select select "8"
select select "1"
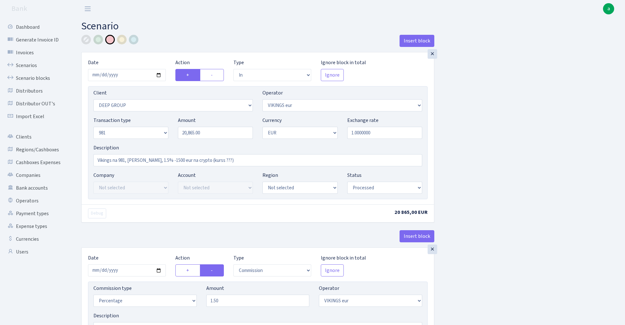
select select "processed"
select select "commission"
select select "519"
select select "processed"
select select "out"
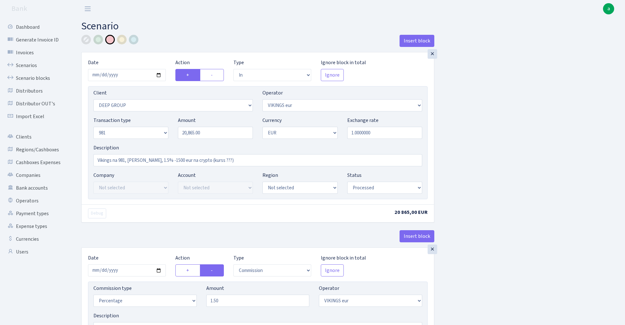
select select "2363"
select select "61"
select select "8"
select select "1"
select select "processed"
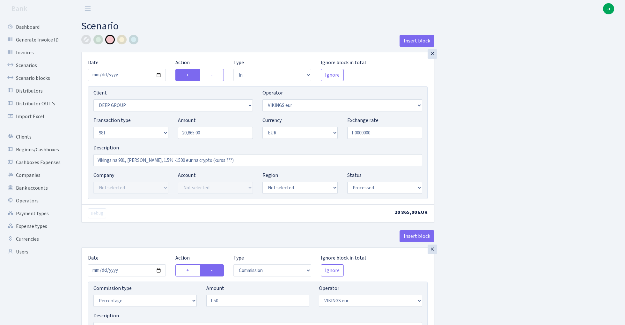
select select "out"
select select "519"
select select "15"
select select "1"
select select "processed"
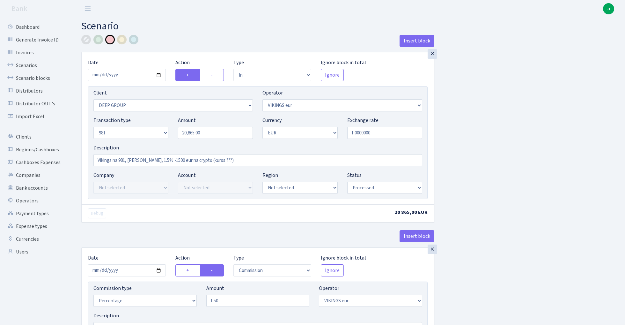
select select "in"
select select "520"
select select "15"
select select "1"
select select "processed"
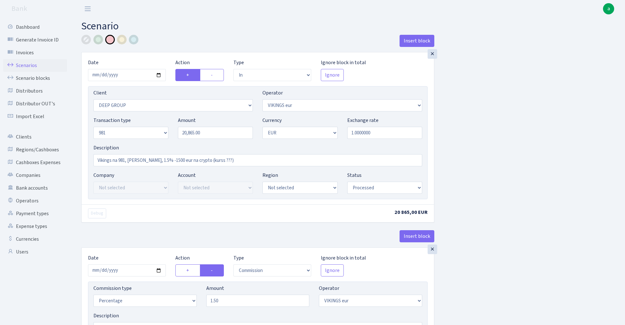
click at [24, 65] on link "Scenarios" at bounding box center [35, 65] width 64 height 13
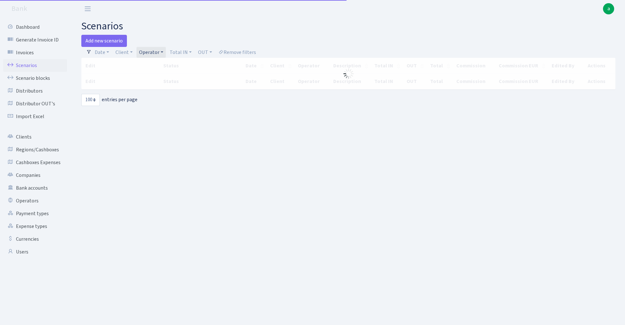
select select "100"
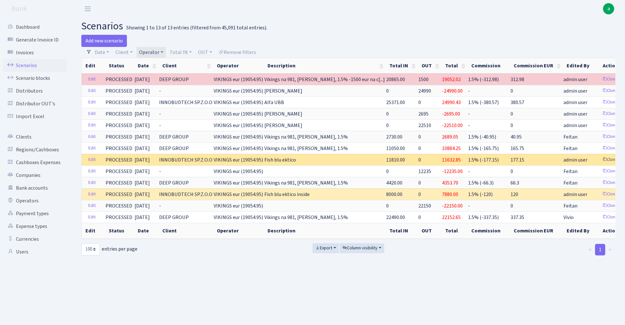
click at [599, 159] on link "Clone" at bounding box center [609, 160] width 21 height 10
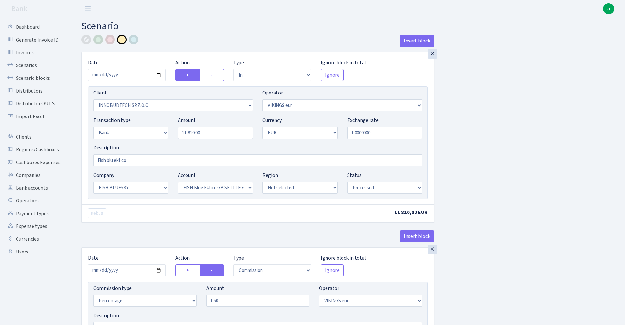
select select "in"
select select "3361"
select select "519"
select select "2"
select select "1"
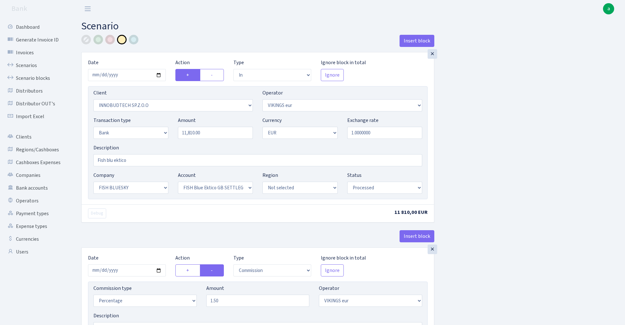
select select "23"
select select "67"
select select "processed"
select select "commission"
select select "519"
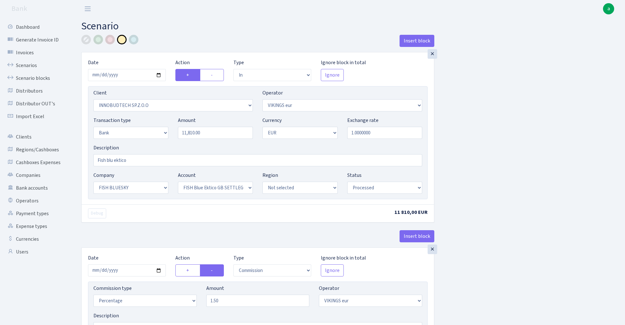
select select "processed"
click at [123, 77] on input "[DATE]" at bounding box center [127, 75] width 78 height 12
type input "[DATE]"
click at [161, 50] on div "Insert block" at bounding box center [257, 43] width 353 height 17
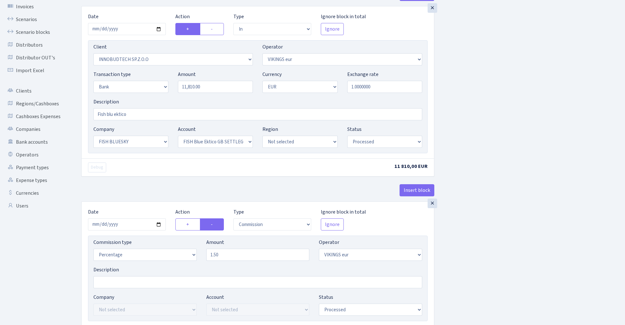
scroll to position [77, 0]
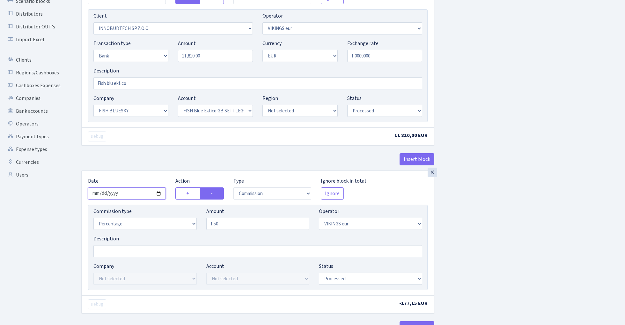
click at [124, 194] on input "[DATE]" at bounding box center [127, 193] width 78 height 12
type input "[DATE]"
click at [136, 164] on div "Insert block" at bounding box center [257, 161] width 353 height 17
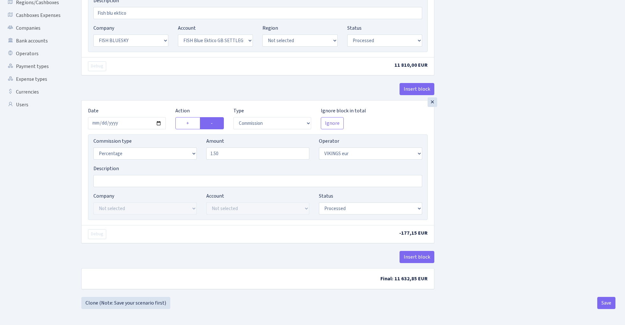
scroll to position [149, 0]
click at [605, 300] on button "Save" at bounding box center [606, 303] width 18 height 12
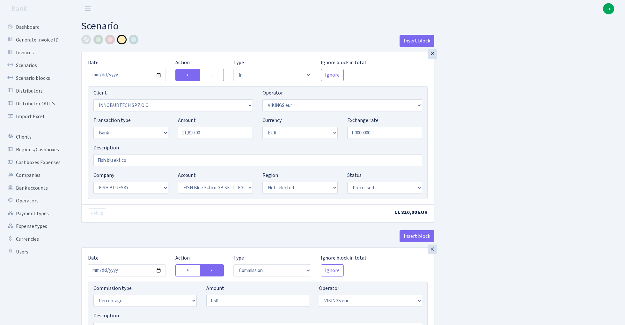
select select "in"
select select "3361"
select select "519"
select select "2"
select select "1"
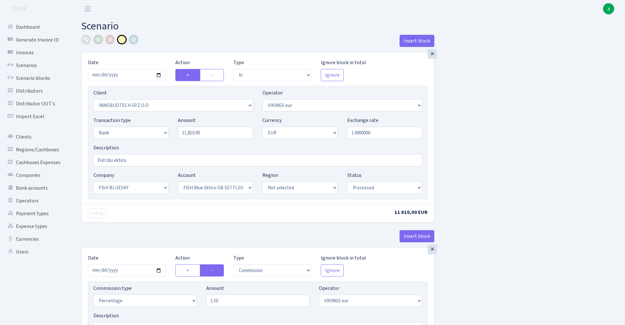
select select "23"
select select "67"
select select "processed"
select select "commission"
select select "519"
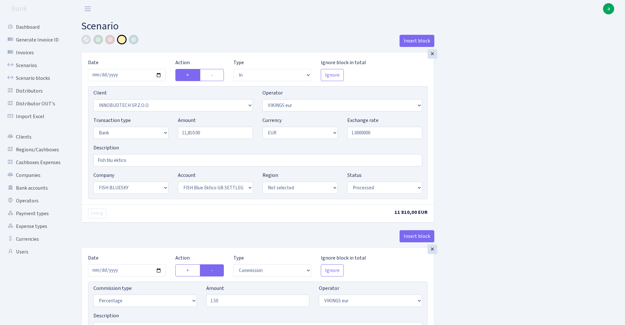
select select "processed"
click at [26, 64] on link "Scenarios" at bounding box center [35, 65] width 64 height 13
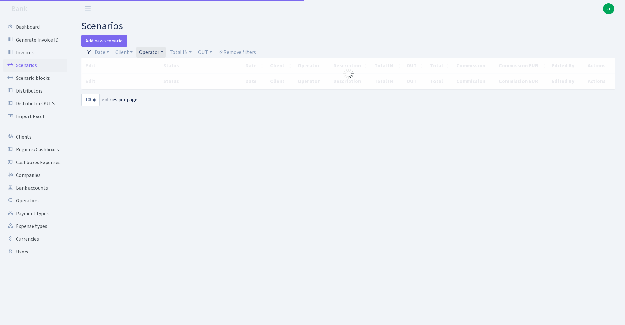
select select "100"
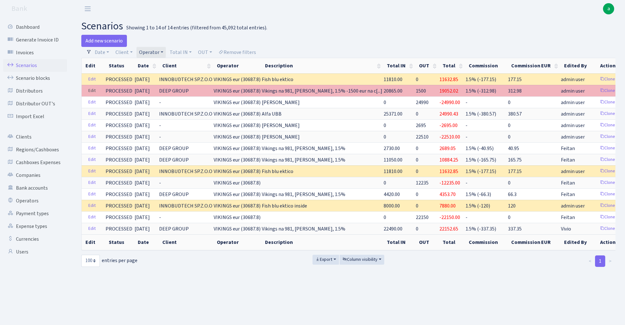
click at [92, 91] on link "Edit" at bounding box center [91, 91] width 13 height 10
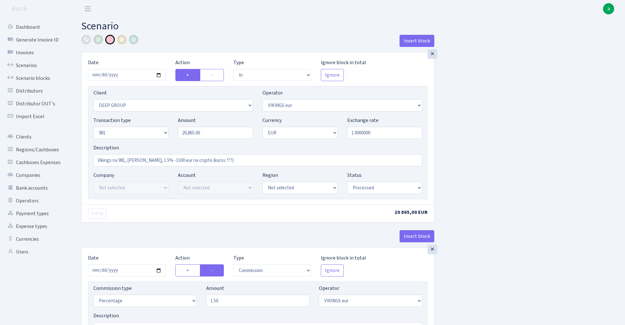
select select "in"
select select "1585"
select select "519"
select select "8"
select select "1"
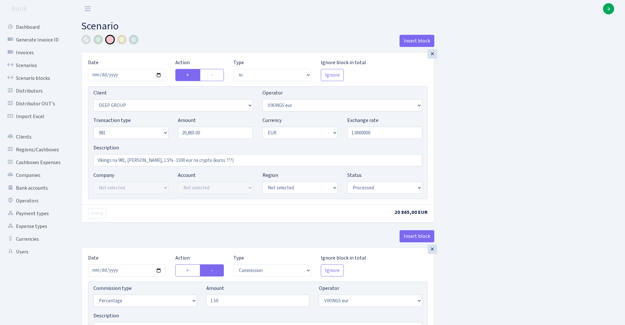
select select "processed"
select select "commission"
select select "519"
select select "processed"
select select "out"
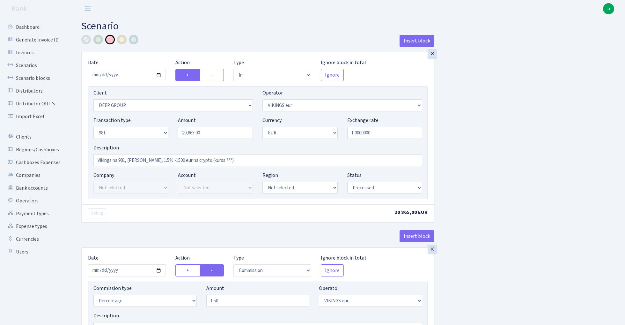
select select "2363"
select select "61"
select select "8"
select select "1"
select select "processed"
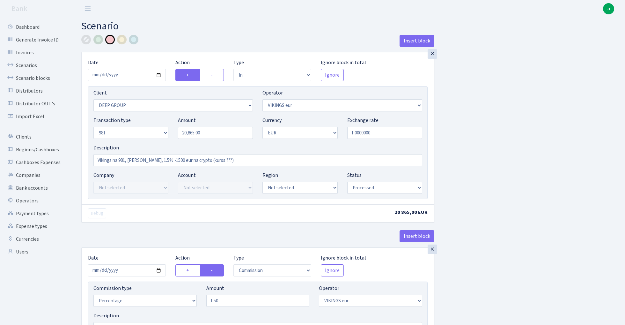
select select "out"
select select "519"
select select "15"
select select "1"
select select "processed"
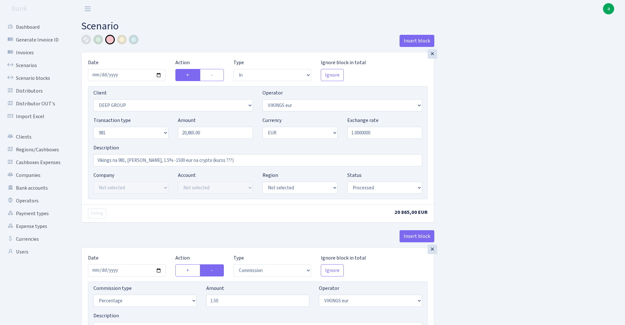
select select "in"
select select "520"
select select "15"
select select "1"
select select "processed"
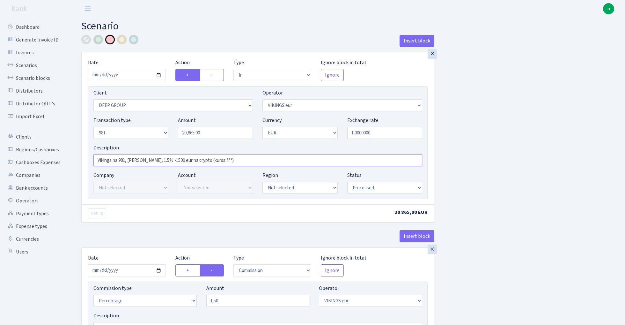
drag, startPoint x: 119, startPoint y: 161, endPoint x: 79, endPoint y: 161, distance: 39.5
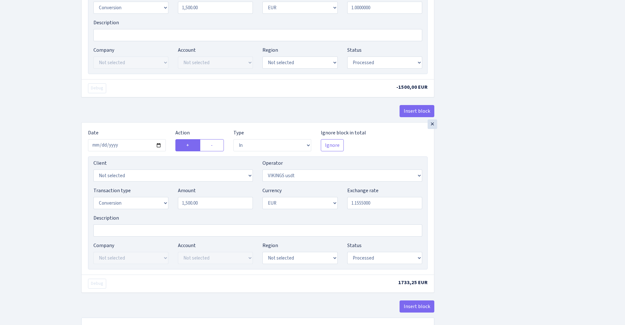
scroll to position [721, 0]
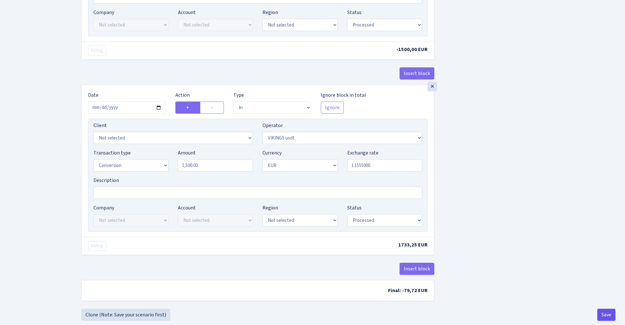
type input "981, RIX, 1.5% -1500 eur na crypto (kurss ???)"
click at [605, 318] on button "Save" at bounding box center [606, 314] width 18 height 12
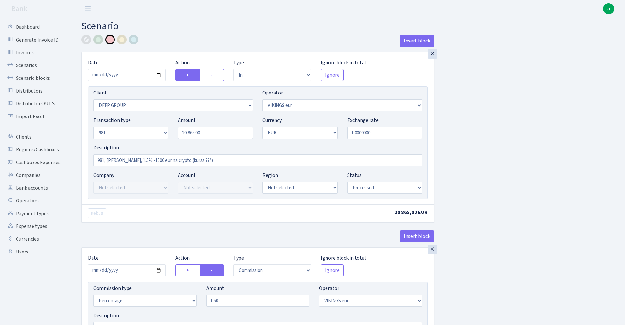
select select "in"
select select "1585"
select select "519"
select select "8"
select select "1"
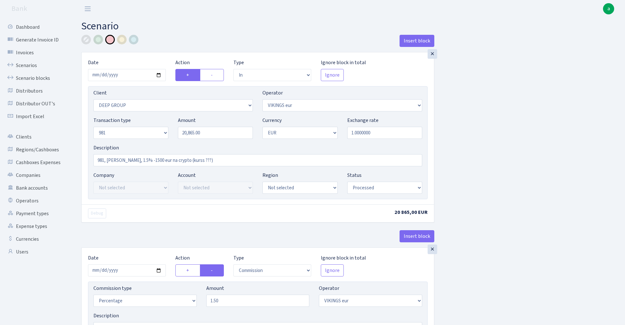
select select "processed"
select select "commission"
select select "519"
select select "processed"
select select "out"
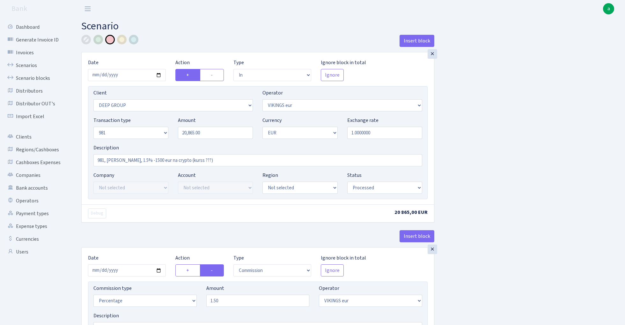
select select "2363"
select select "61"
select select "8"
select select "1"
select select "processed"
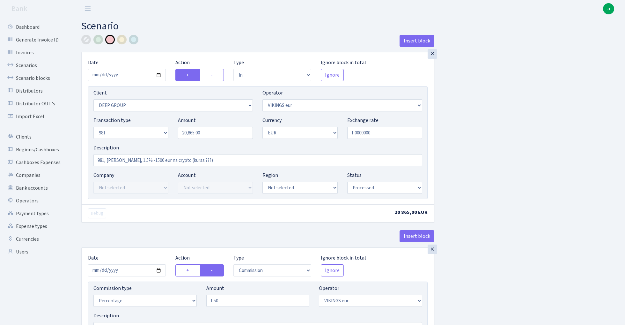
select select "out"
select select "519"
select select "15"
select select "1"
select select "processed"
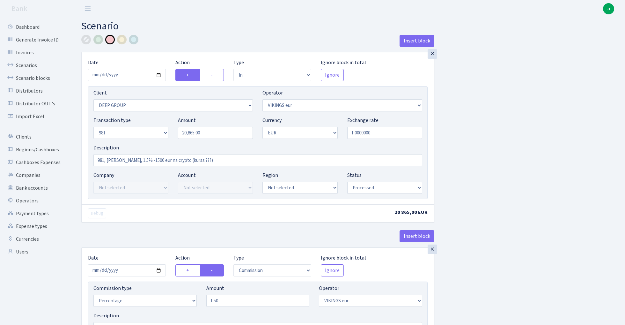
select select "in"
select select "520"
select select "15"
select select "1"
select select "processed"
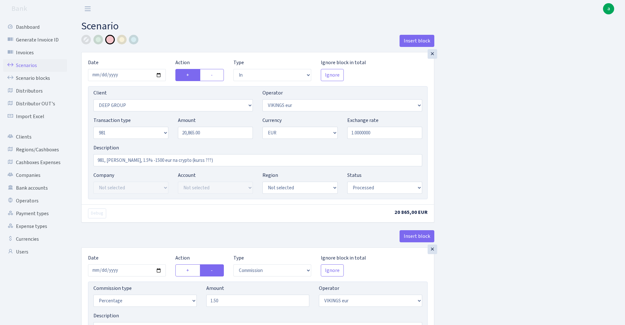
click at [22, 65] on link "Scenarios" at bounding box center [35, 65] width 64 height 13
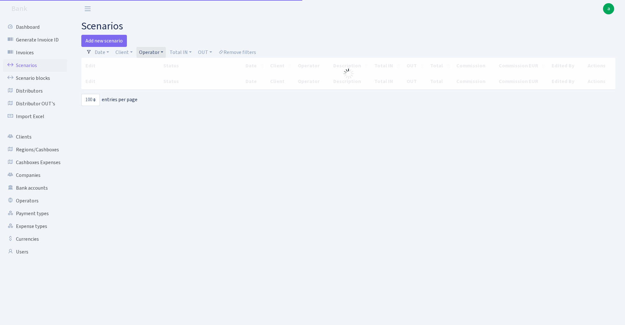
select select "100"
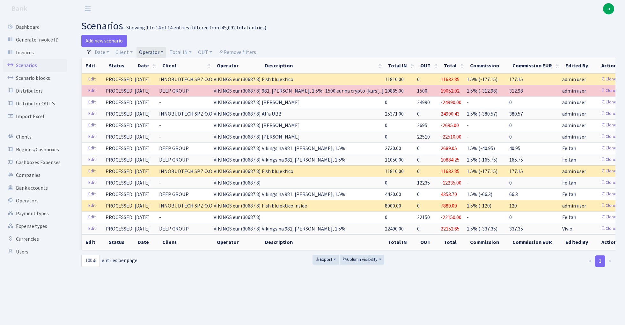
click at [154, 50] on link "Operator" at bounding box center [150, 52] width 29 height 11
click at [160, 77] on input "search" at bounding box center [161, 75] width 47 height 10
type input "petj"
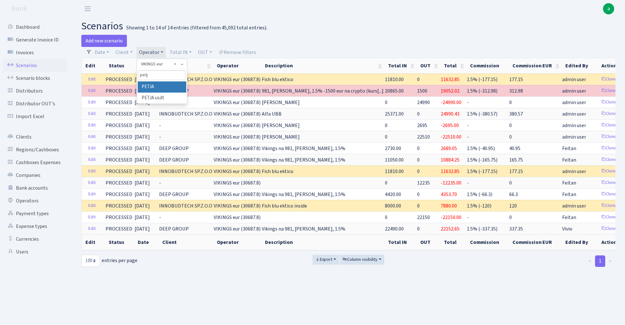
click at [164, 85] on li "PETJA" at bounding box center [162, 86] width 48 height 11
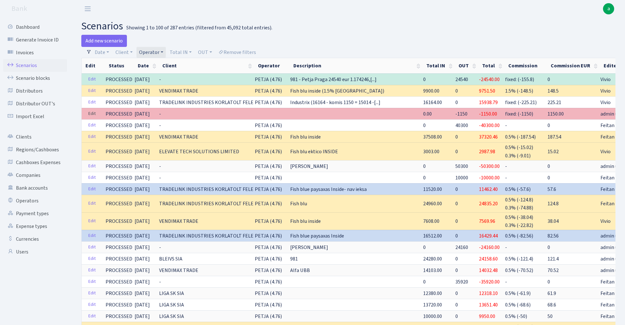
click at [91, 114] on link "Edit" at bounding box center [91, 114] width 13 height 10
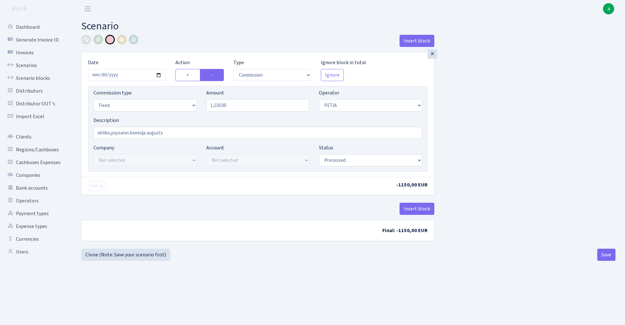
select select "commission"
select select "fixed"
select select "392"
select select "processed"
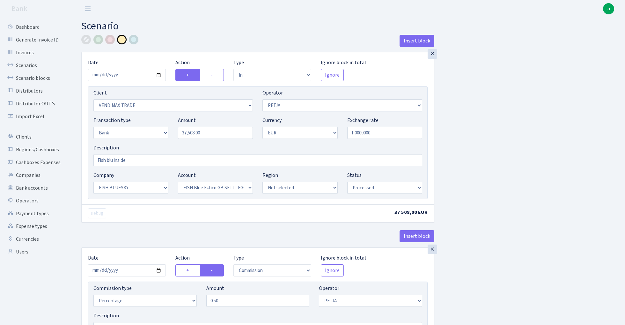
select select "in"
select select "2707"
select select "392"
select select "2"
select select "1"
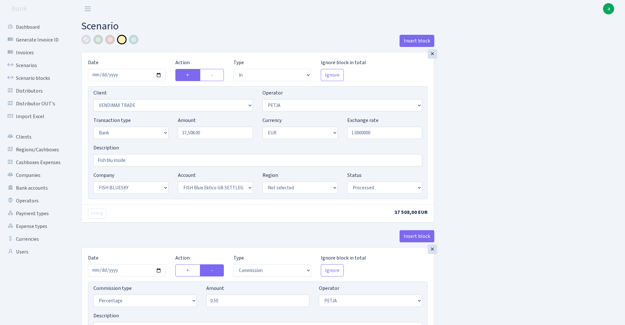
select select "23"
select select "67"
select select "processed"
select select "commission"
select select "392"
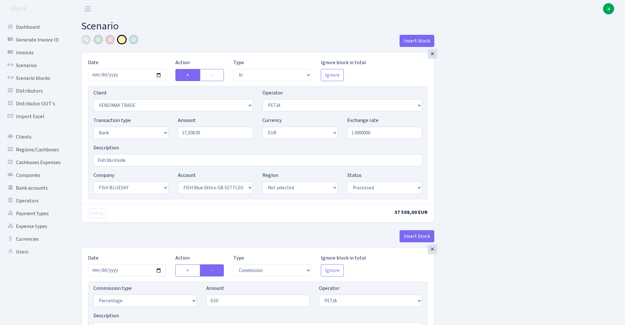
select select "processed"
click at [122, 73] on input "2025-09-10" at bounding box center [127, 75] width 78 height 12
type input "[DATE]"
click at [180, 35] on div "Insert block" at bounding box center [257, 43] width 353 height 17
click at [206, 133] on input "37508.00" at bounding box center [215, 133] width 75 height 12
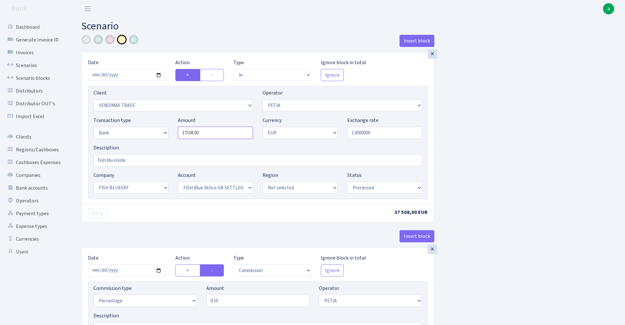
click at [206, 133] on input "37508.00" at bounding box center [215, 133] width 75 height 12
drag, startPoint x: 206, startPoint y: 133, endPoint x: 221, endPoint y: 136, distance: 16.1
click at [214, 133] on input "37508.00" at bounding box center [215, 133] width 75 height 12
paste input "10948"
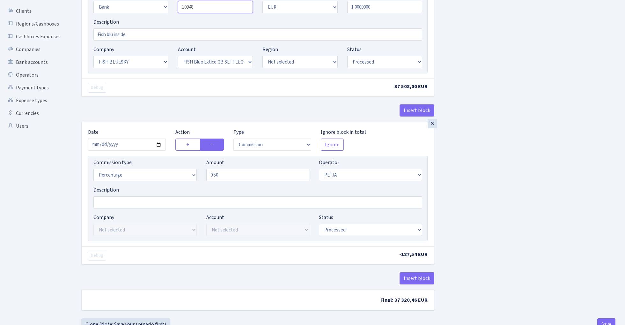
scroll to position [127, 0]
type input "10,948.00"
click at [129, 144] on input "2025-09-10" at bounding box center [127, 143] width 78 height 12
type input "[DATE]"
click at [147, 111] on div "Insert block" at bounding box center [257, 111] width 353 height 17
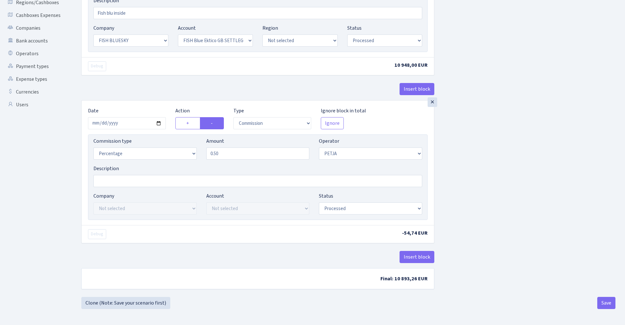
scroll to position [149, 0]
click at [606, 304] on button "Save" at bounding box center [606, 303] width 18 height 12
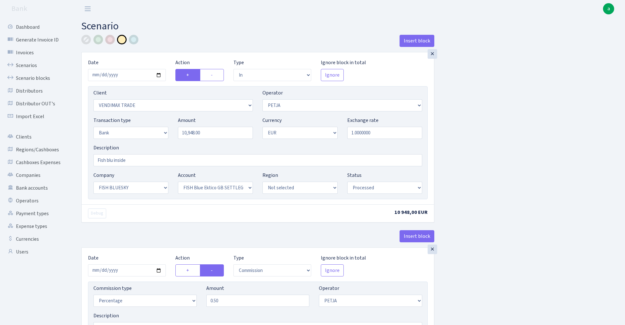
select select "in"
select select "2707"
select select "392"
select select "2"
select select "1"
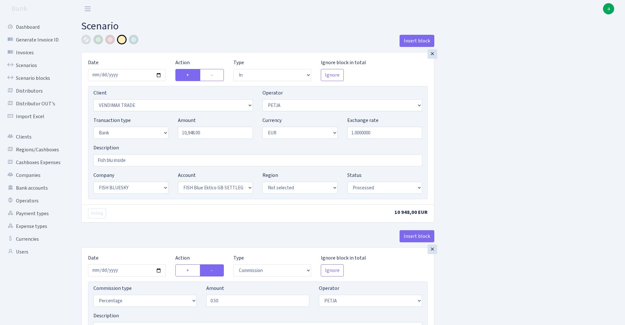
select select "23"
select select "67"
select select "processed"
select select "commission"
select select "392"
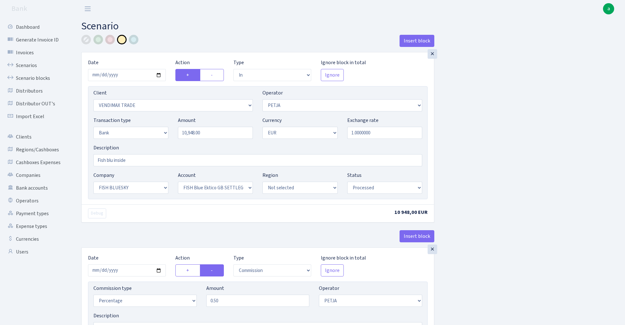
select select "processed"
click at [21, 64] on link "Scenarios" at bounding box center [35, 65] width 64 height 13
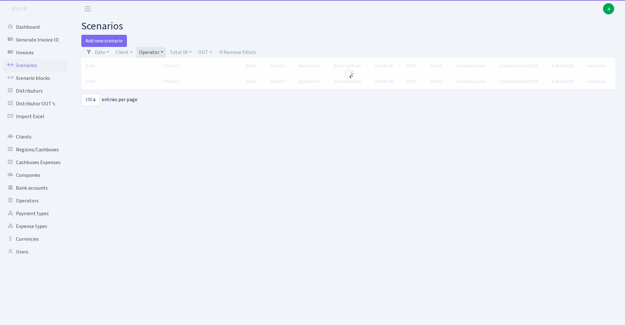
select select "100"
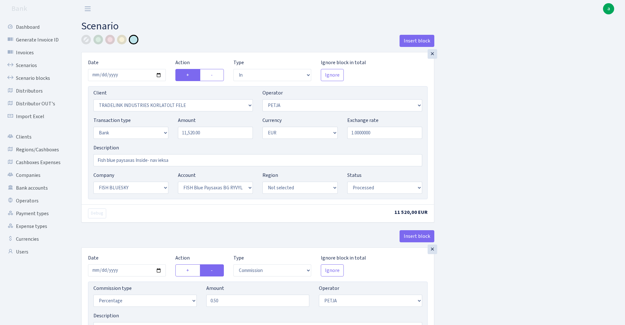
select select "in"
select select "3051"
select select "392"
select select "2"
select select "1"
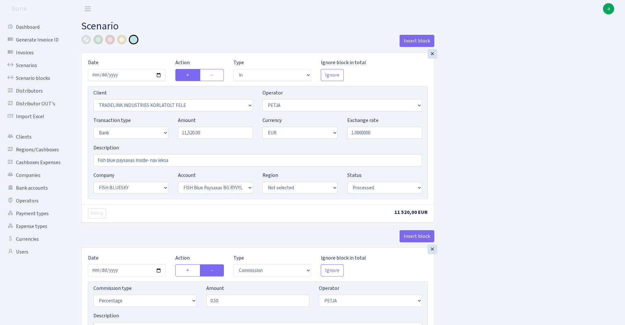
select select "23"
select select "68"
select select "processed"
select select "commission"
select select "392"
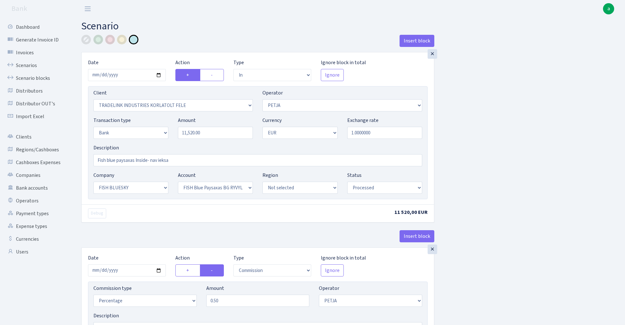
select select "processed"
click at [129, 77] on input "2025-09-05" at bounding box center [127, 75] width 78 height 12
type input "[DATE]"
click at [181, 36] on div "Insert block" at bounding box center [257, 43] width 353 height 17
click at [111, 39] on div at bounding box center [110, 40] width 10 height 10
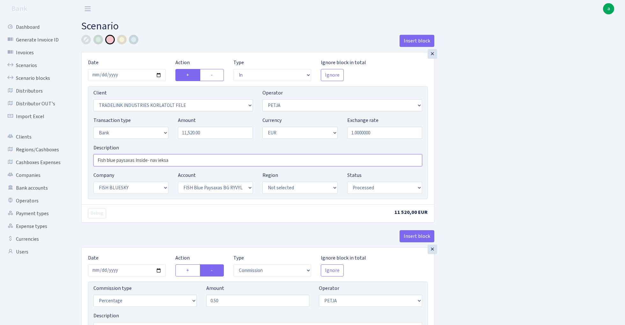
click at [140, 161] on input "Fish blue paysaxas Inside- nav ieksa" at bounding box center [257, 160] width 329 height 12
click at [167, 159] on input "Fish blue paysaxas Inside- nav ieksa" at bounding box center [257, 160] width 329 height 12
type input "Fish blue paysaxas Inside- nav apstiprinats"
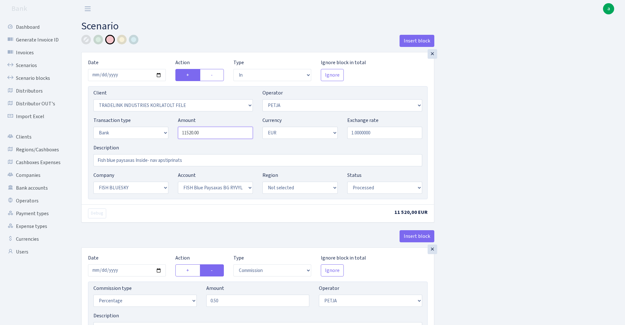
click at [219, 135] on input "11520.00" at bounding box center [215, 133] width 75 height 12
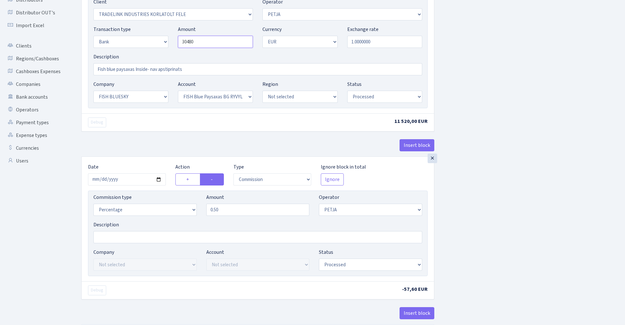
scroll to position [93, 0]
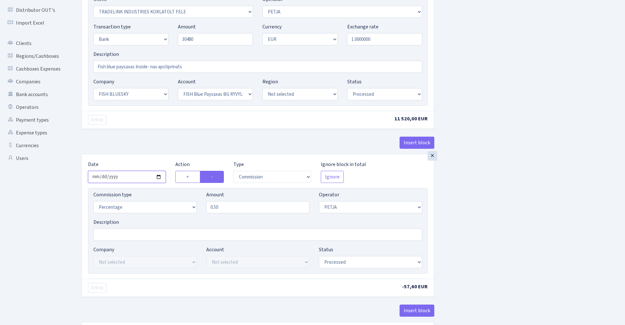
type input "30,480.00"
click at [129, 177] on input "2025-09-05" at bounding box center [127, 177] width 78 height 12
type input "2025-10-09"
click at [162, 128] on div "Debug 30 480,00 EUR" at bounding box center [258, 120] width 352 height 18
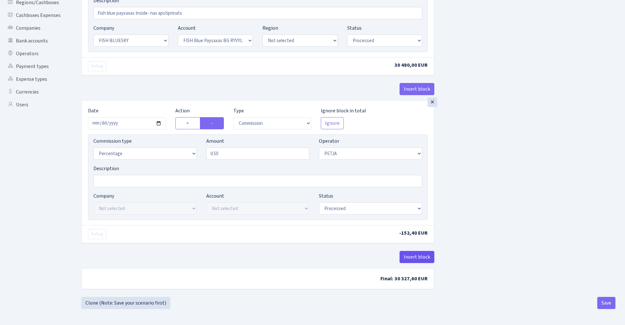
scroll to position [149, 0]
click at [412, 257] on button "Insert block" at bounding box center [416, 257] width 35 height 12
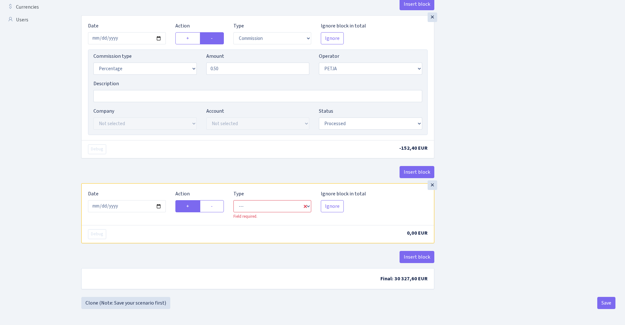
scroll to position [234, 0]
click at [217, 204] on label "-" at bounding box center [212, 206] width 24 height 12
click at [215, 204] on input "-" at bounding box center [213, 204] width 4 height 4
radio input "true"
radio input "false"
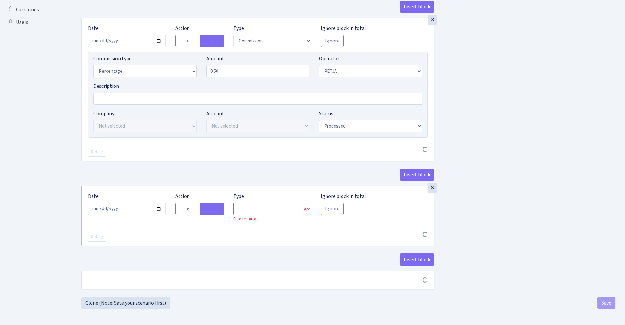
scroll to position [231, 0]
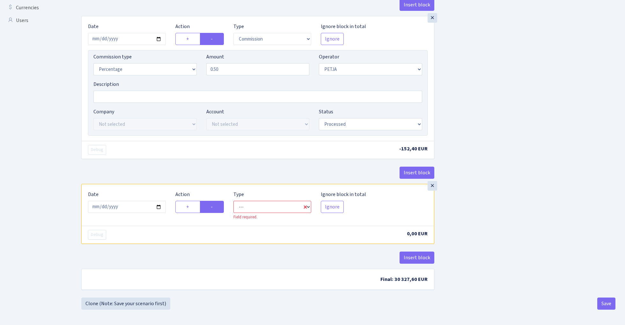
select select "commission"
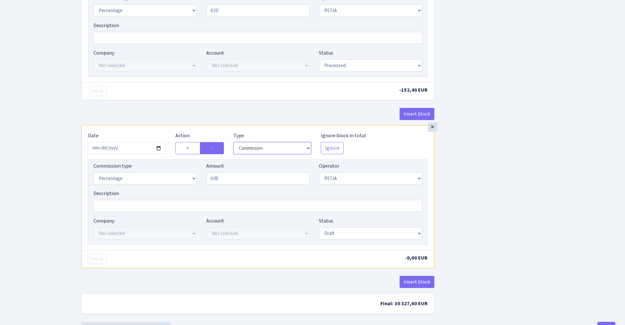
scroll to position [308, 0]
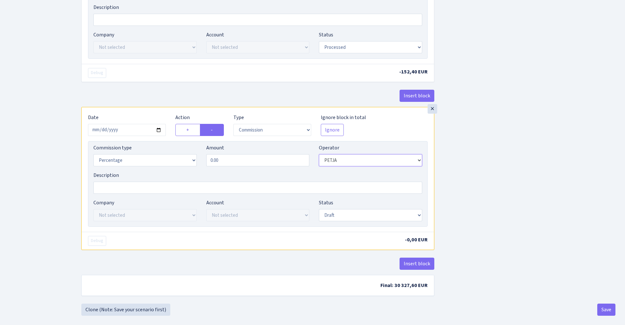
select select "1"
select select "fixed"
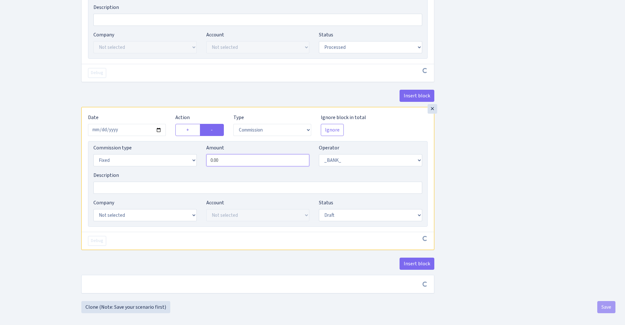
click at [235, 160] on input "0.00" at bounding box center [257, 160] width 103 height 12
type input "25.00"
select select "23"
select select "68"
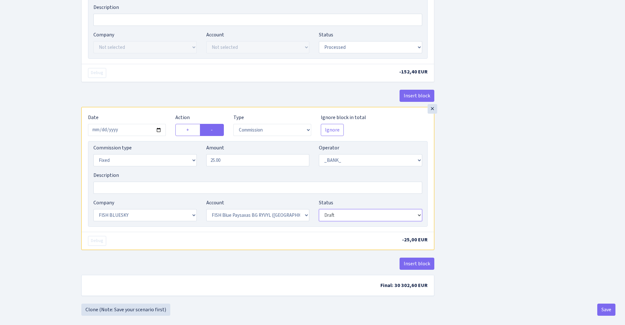
select select "processed"
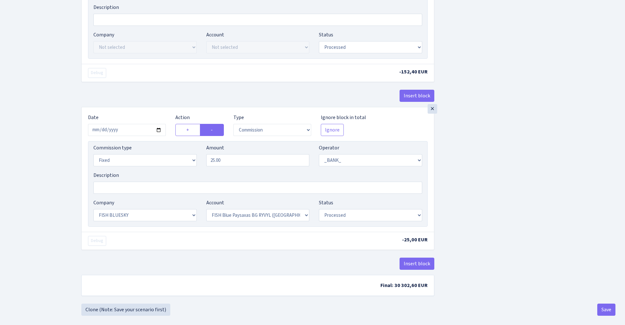
click at [495, 161] on div "Insert block × Date 2025-10-09 Action + - Type --- In Out Commission Field requ…" at bounding box center [349, 15] width 544 height 576
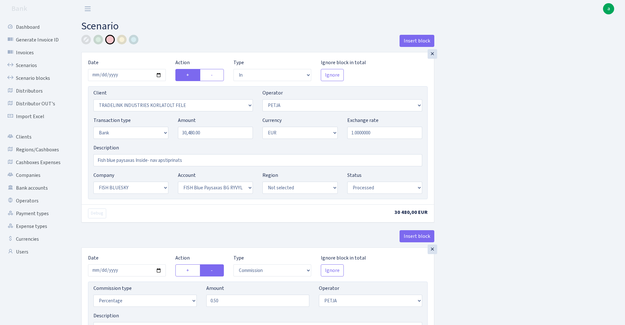
scroll to position [0, 0]
click at [142, 160] on input "Fish blue paysaxas Inside- nav apstiprinats" at bounding box center [257, 160] width 329 height 12
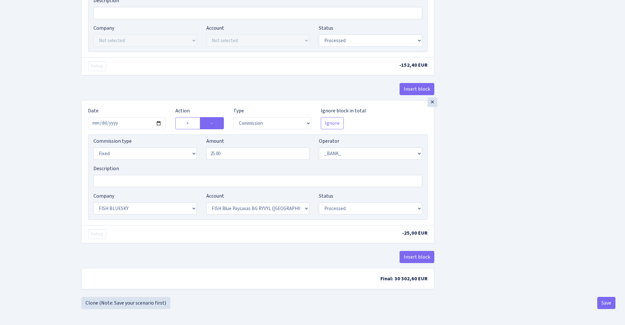
scroll to position [318, 0]
type input "Fish blue paysaxas Inside nestradaa!!!- nav apstiprinats"
click at [610, 304] on button "Save" at bounding box center [606, 303] width 18 height 12
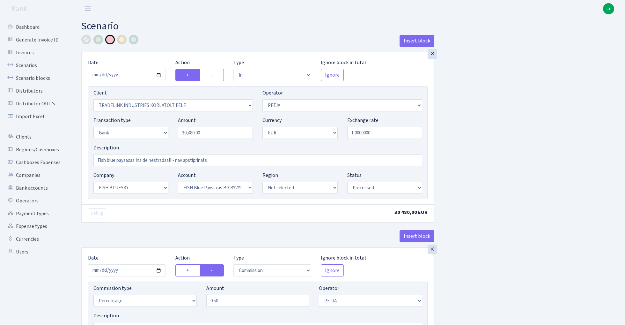
select select "in"
select select "3051"
select select "392"
select select "2"
select select "1"
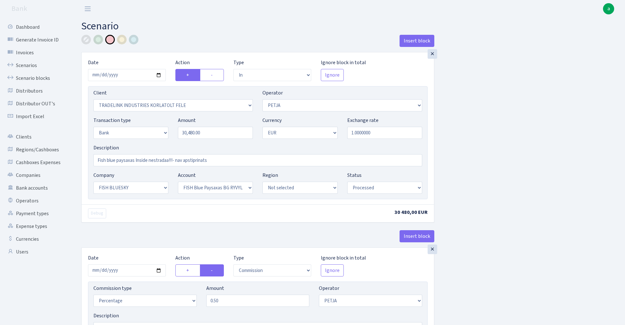
select select "23"
select select "68"
select select "processed"
select select "commission"
select select "392"
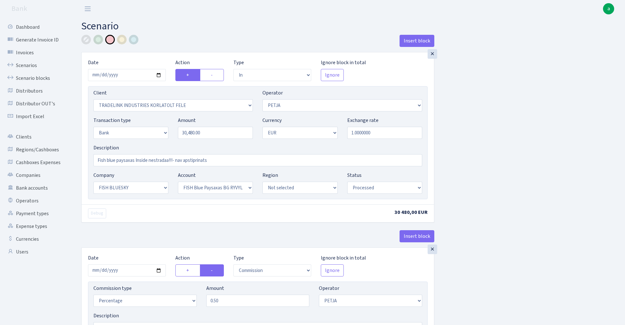
select select "processed"
select select "commission"
select select "fixed"
select select "1"
select select "23"
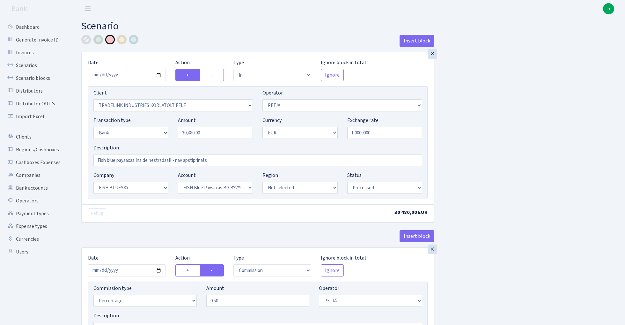
select select "68"
select select "processed"
click at [23, 65] on link "Scenarios" at bounding box center [35, 65] width 64 height 13
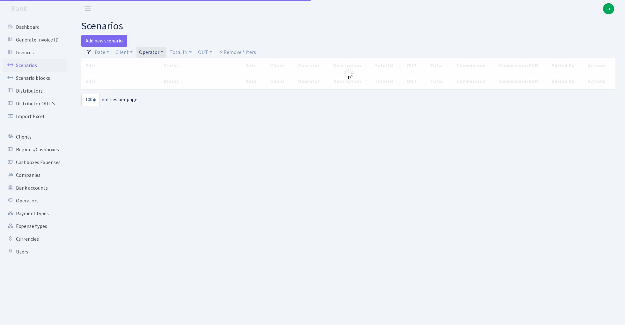
select select "100"
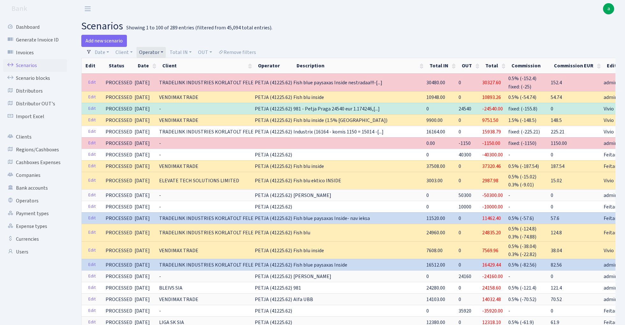
click at [155, 52] on link "Operator" at bounding box center [150, 52] width 29 height 11
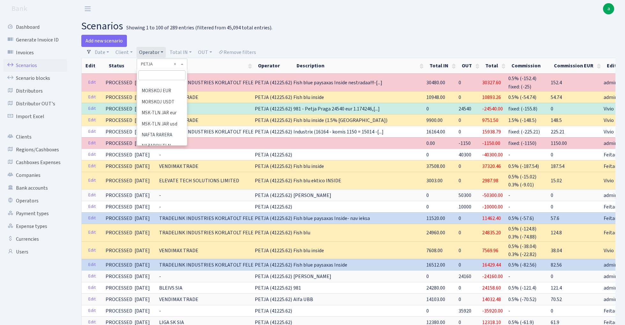
click at [152, 75] on input "search" at bounding box center [161, 75] width 47 height 10
type input "edzi"
click at [153, 87] on li "EDZI" at bounding box center [162, 86] width 48 height 11
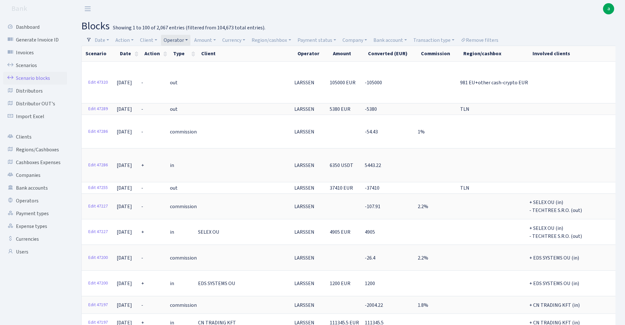
select select "36"
select select "100"
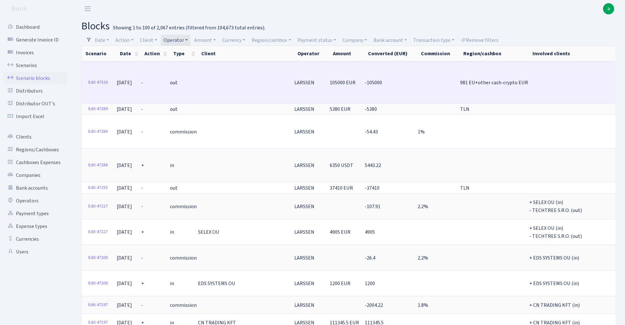
scroll to position [0, 164]
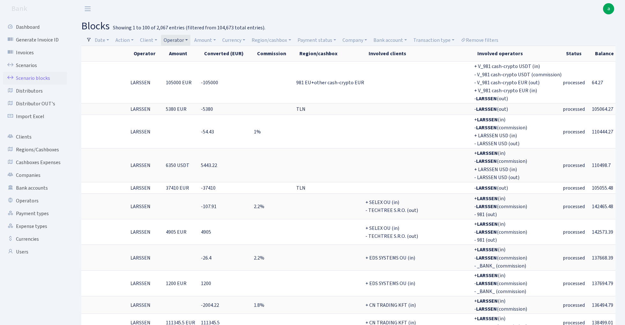
click at [175, 40] on link "Operator" at bounding box center [175, 40] width 29 height 11
click at [179, 61] on input "search" at bounding box center [186, 63] width 47 height 10
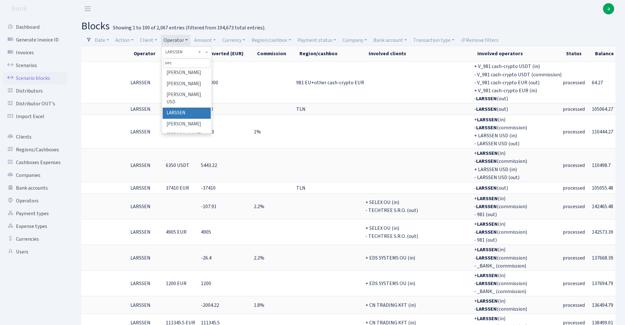
scroll to position [0, 0]
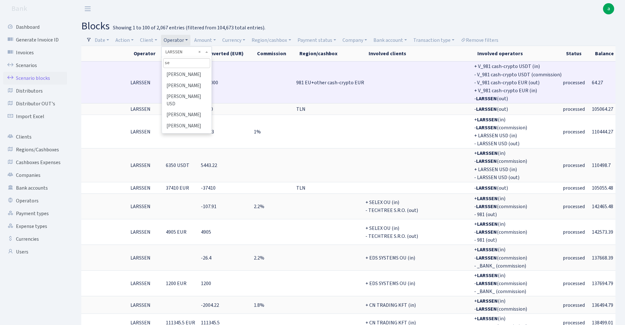
type input "s"
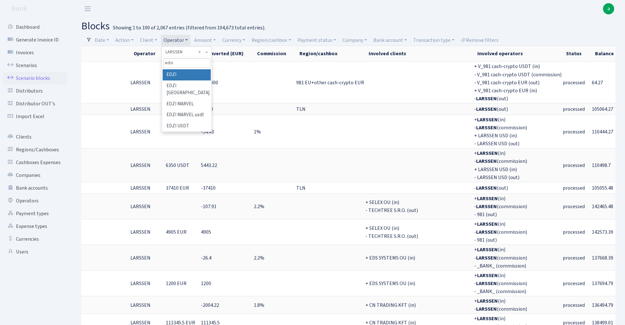
type input "edzi"
click at [182, 76] on li "EDZI" at bounding box center [187, 74] width 48 height 11
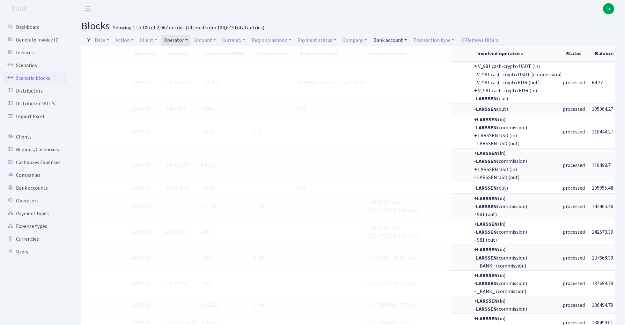
click at [393, 40] on link "Bank account" at bounding box center [390, 40] width 39 height 11
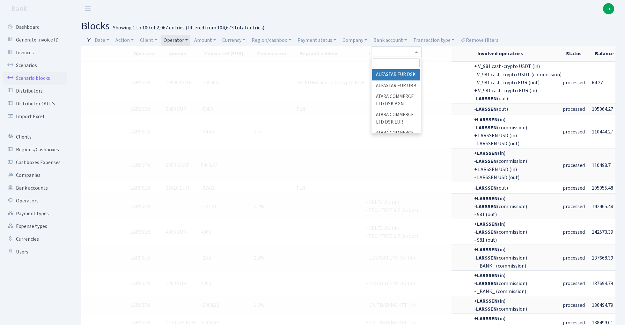
click at [392, 66] on input "search" at bounding box center [396, 63] width 47 height 10
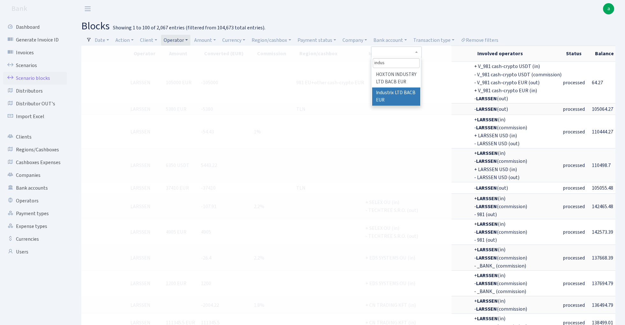
type input "indus"
click at [400, 94] on li "Industrix LTD BACB EUR" at bounding box center [396, 96] width 48 height 18
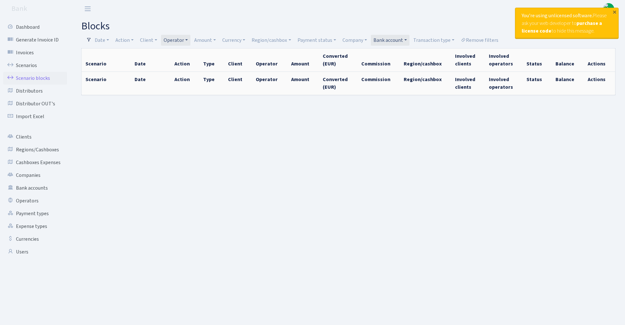
select select "100"
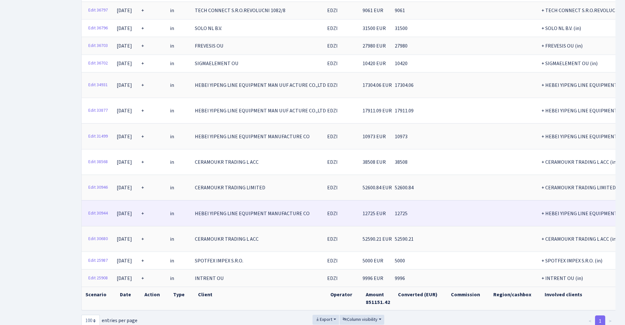
scroll to position [415, 0]
